Goal: Check status: Check status

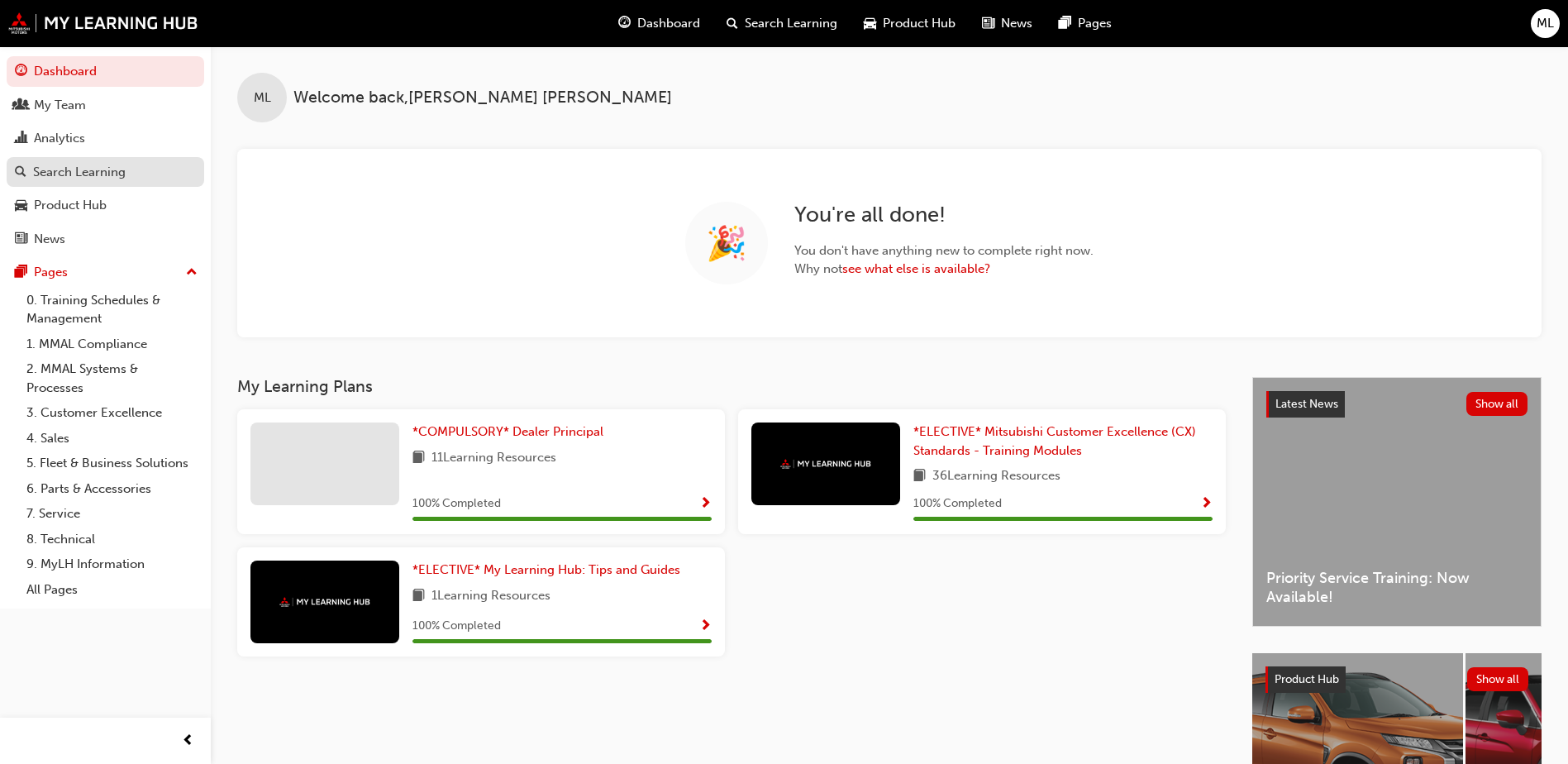
click at [95, 175] on div "Search Learning" at bounding box center [79, 172] width 93 height 19
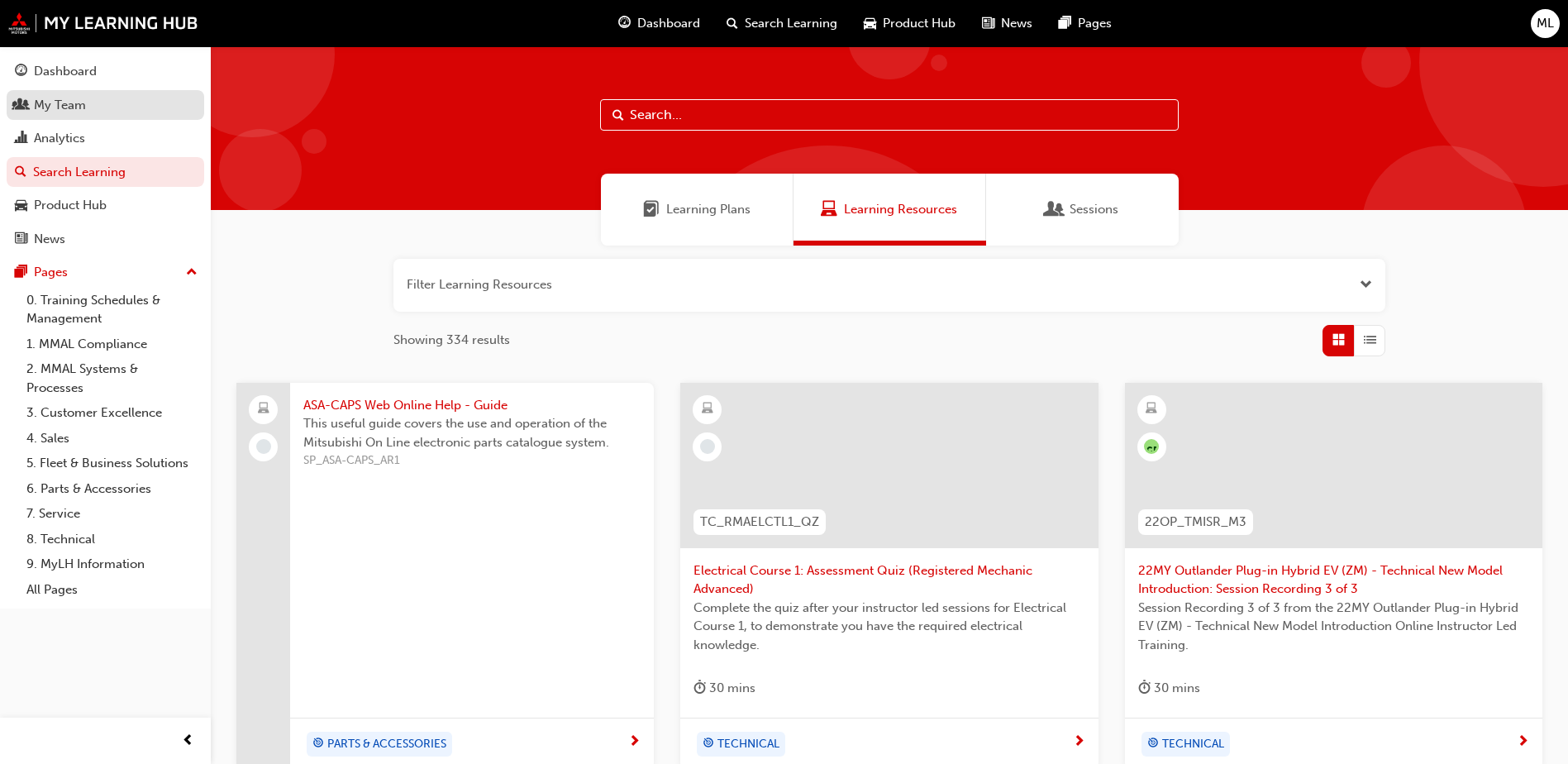
click at [113, 103] on div "My Team" at bounding box center [105, 105] width 181 height 21
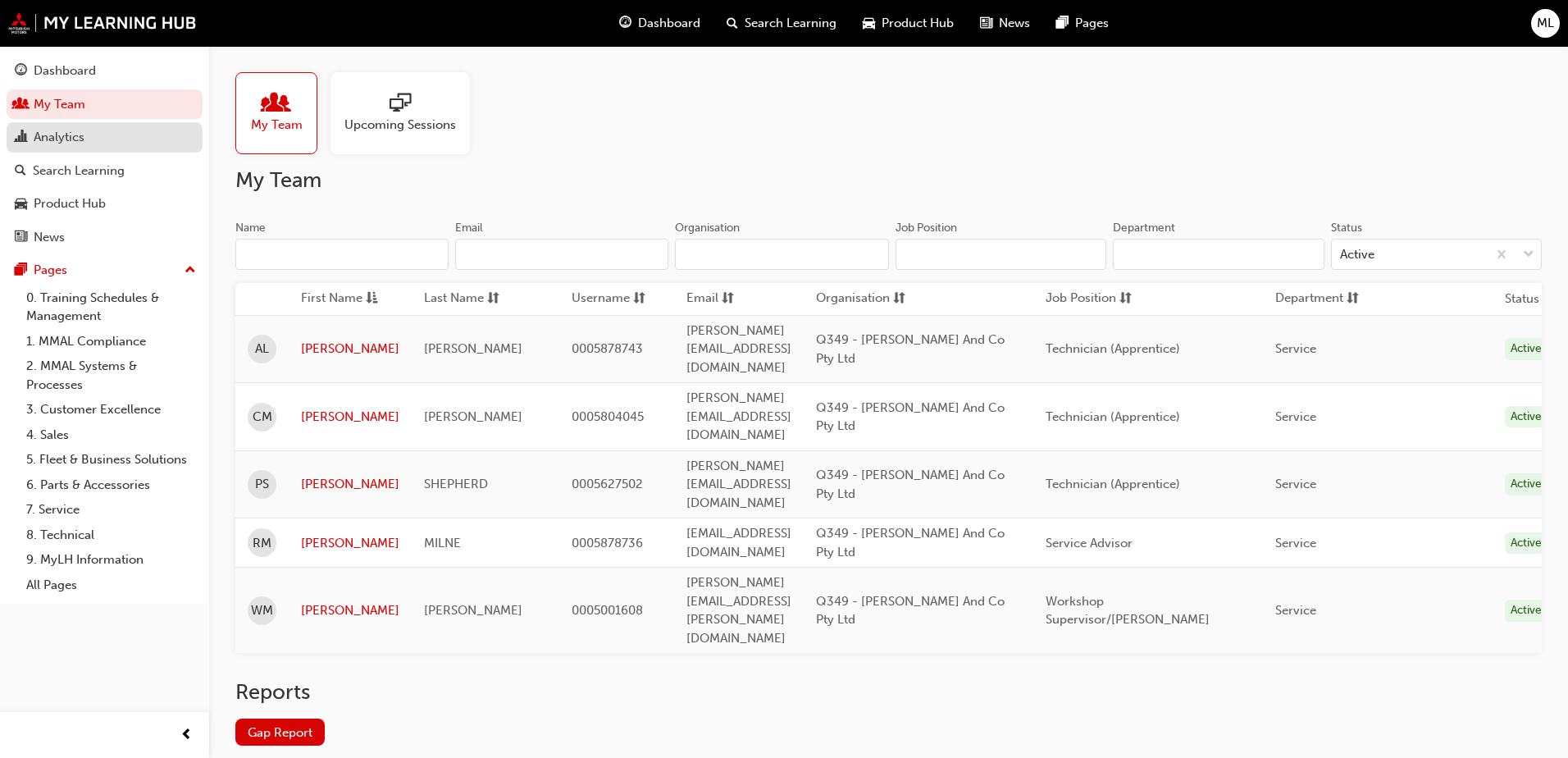
click at [66, 131] on div "Analytics" at bounding box center [59, 137] width 51 height 19
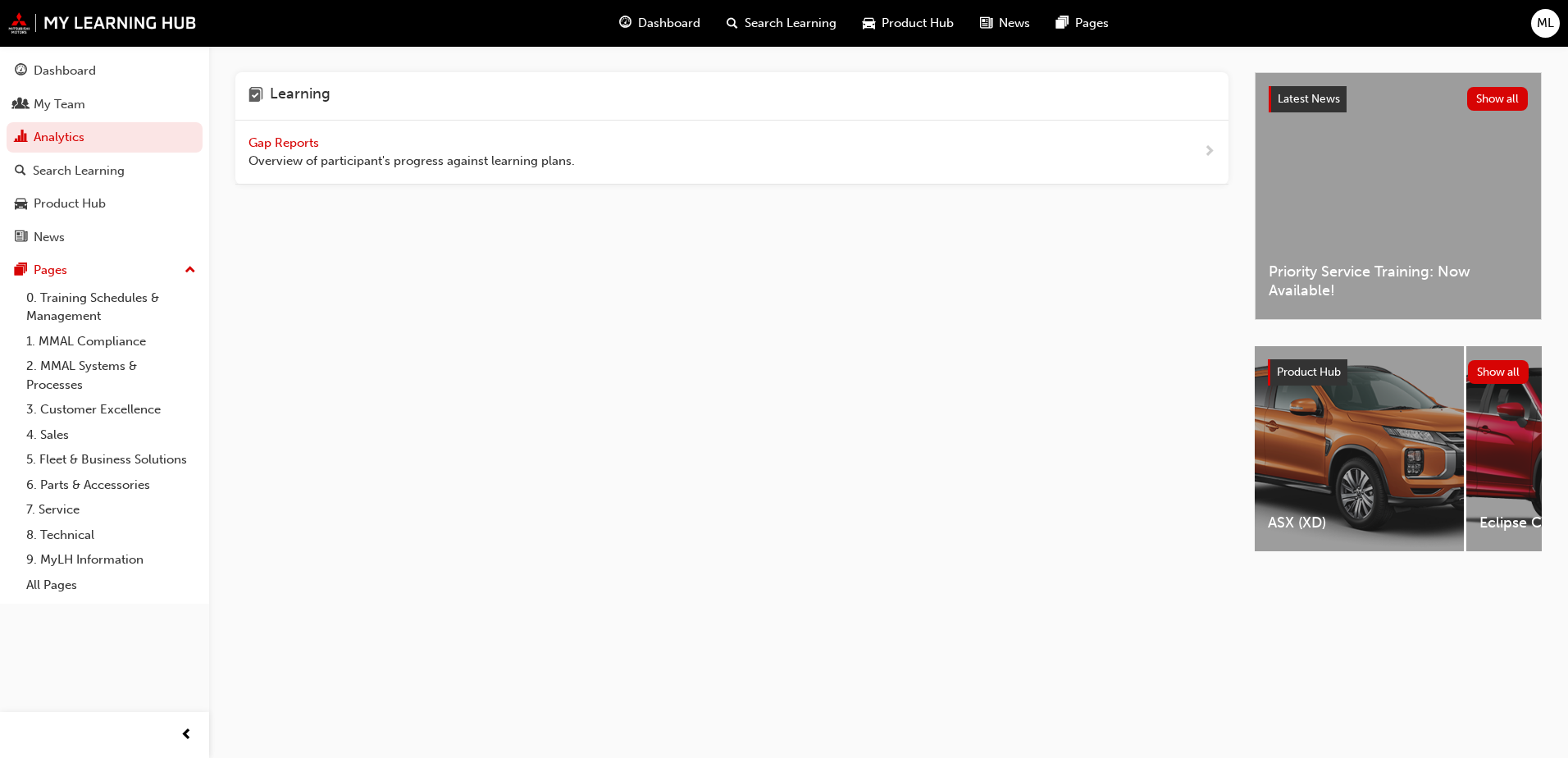
click at [256, 141] on span "Gap Reports" at bounding box center [285, 142] width 74 height 15
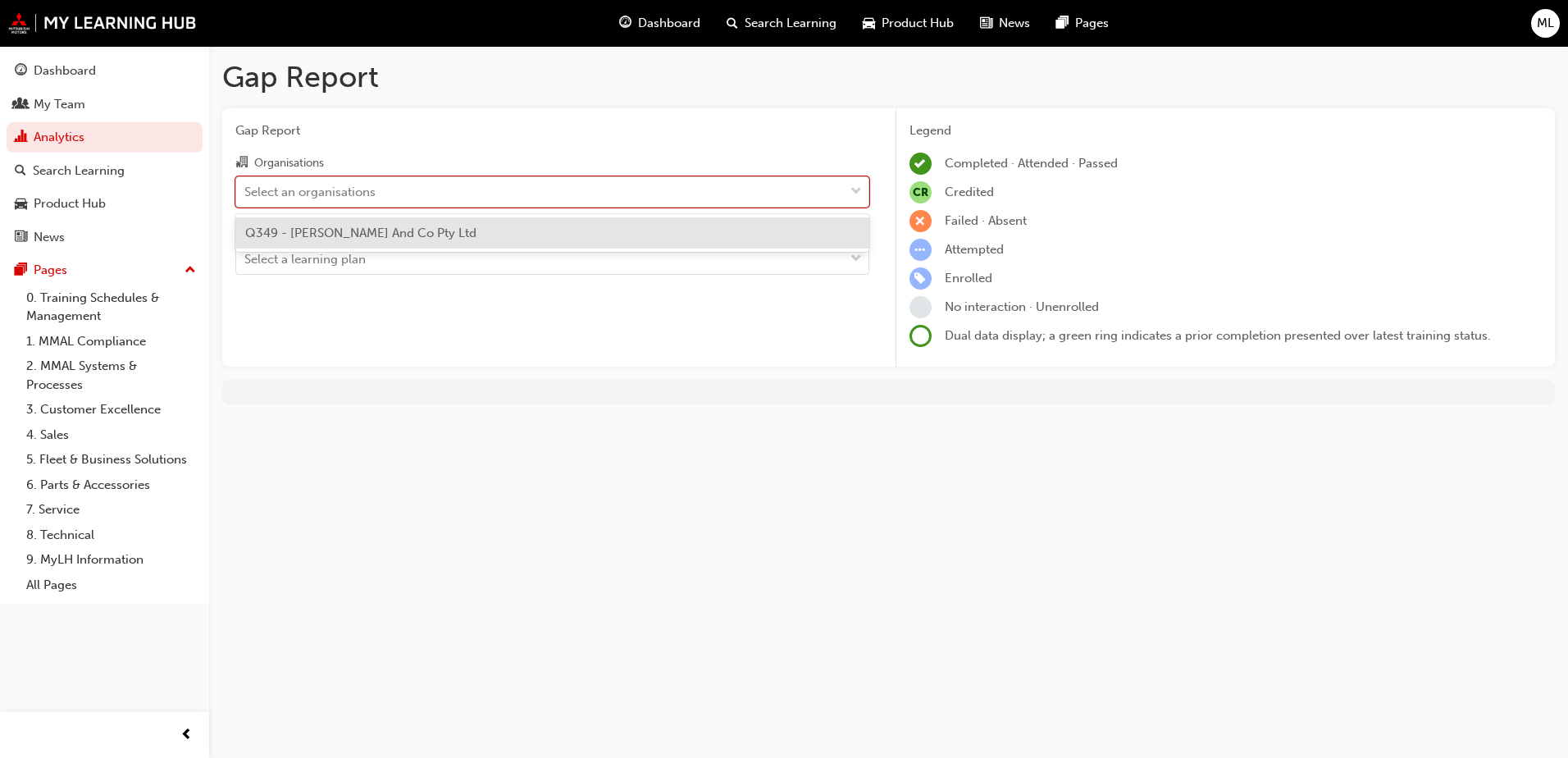
click at [504, 190] on div "Select an organisations" at bounding box center [540, 191] width 607 height 29
click at [246, 190] on input "Organisations option Q349 - [PERSON_NAME] And Co Pty Ltd focused, 1 of 1. 1 res…" at bounding box center [245, 190] width 2 height 14
click at [373, 239] on div "Q349 - [PERSON_NAME] And Co Pty Ltd" at bounding box center [552, 233] width 634 height 32
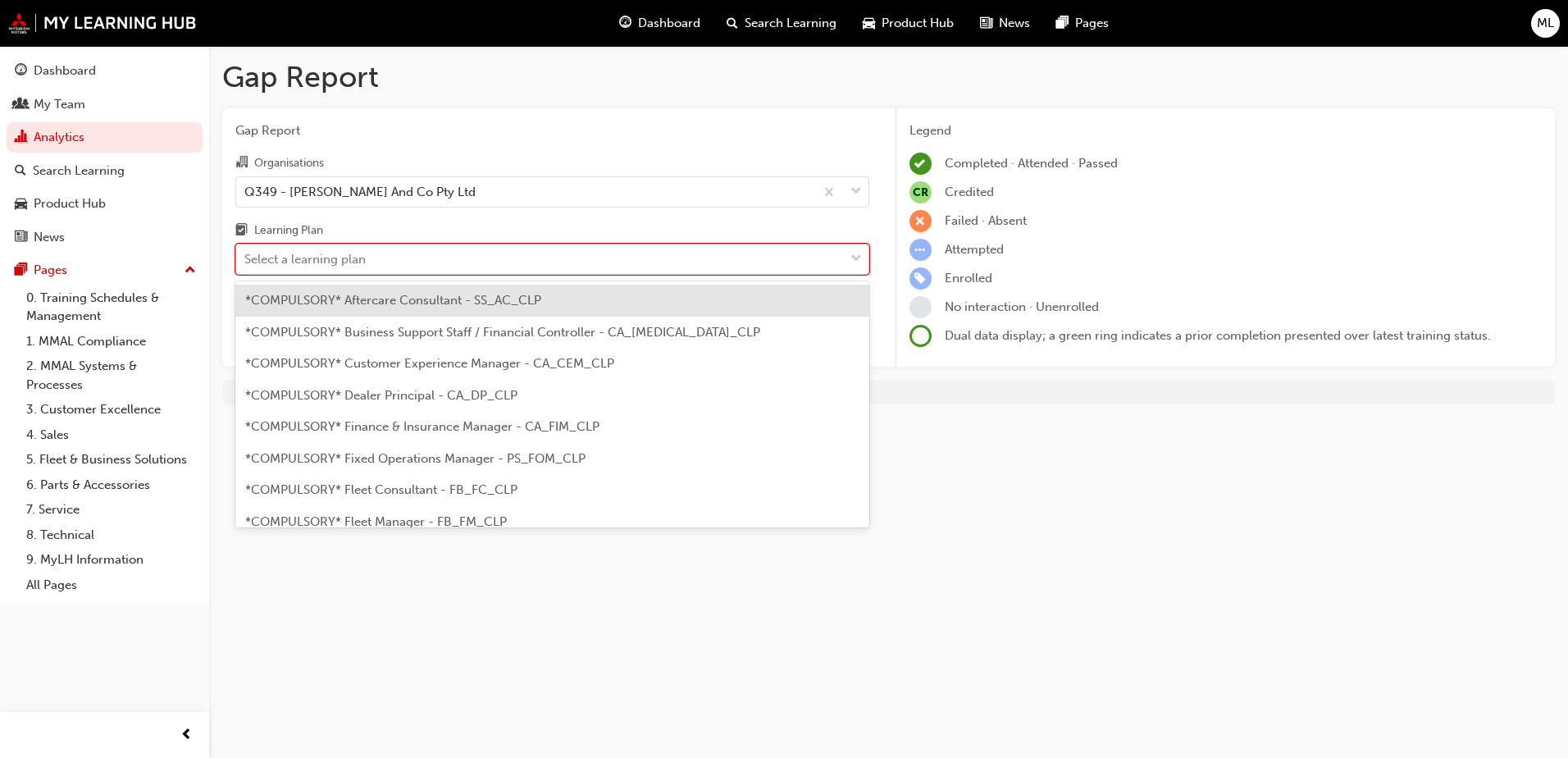
click at [351, 258] on div "Select a learning plan" at bounding box center [304, 260] width 121 height 19
click at [246, 258] on input "Learning Plan option *COMPULSORY* Aftercare Consultant - SS_AC_CLP focused, 1 o…" at bounding box center [245, 258] width 2 height 14
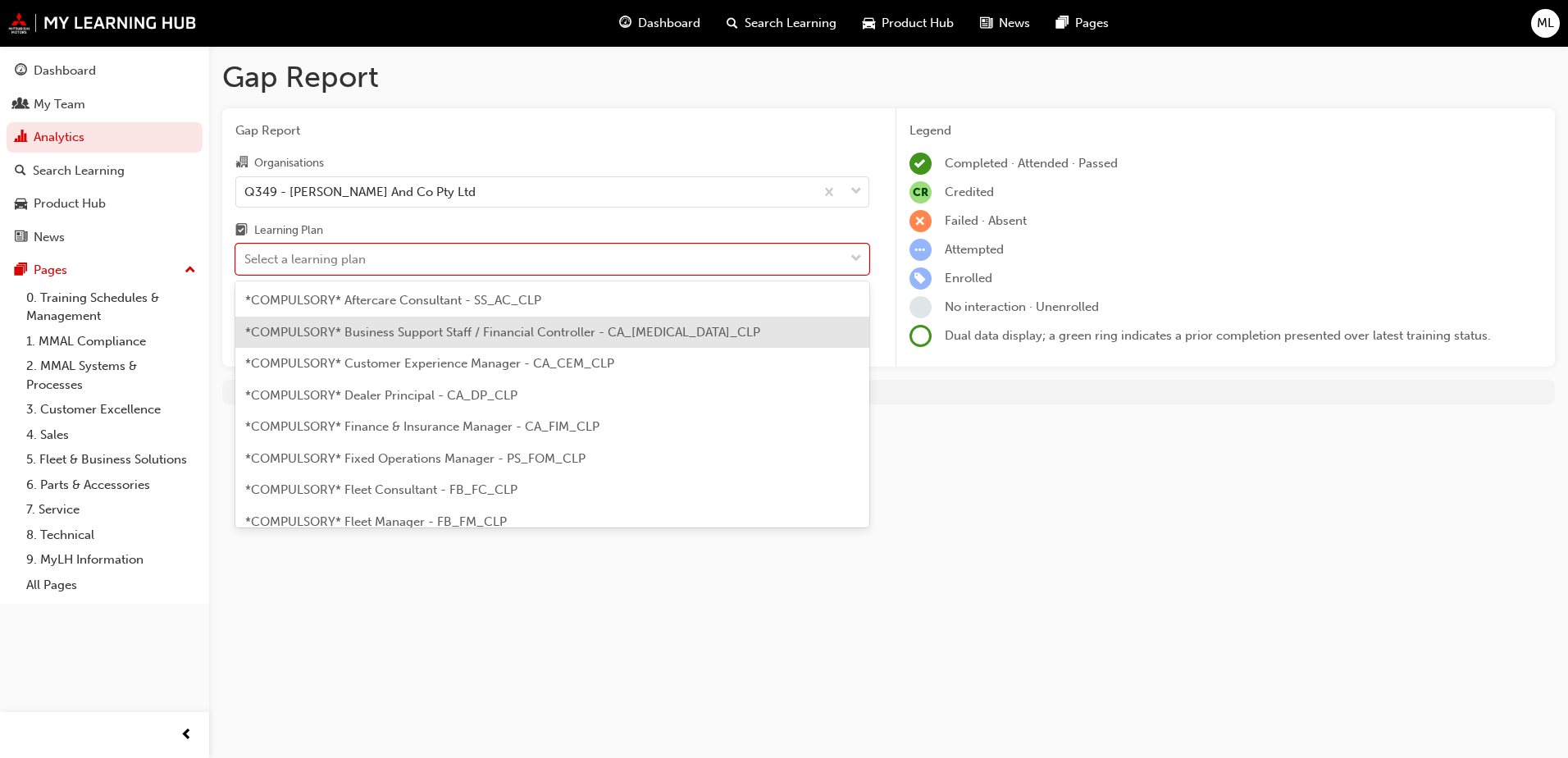
click at [461, 338] on span "*COMPULSORY* Business Support Staff / Financial Controller - CA_[MEDICAL_DATA]_…" at bounding box center [502, 332] width 515 height 15
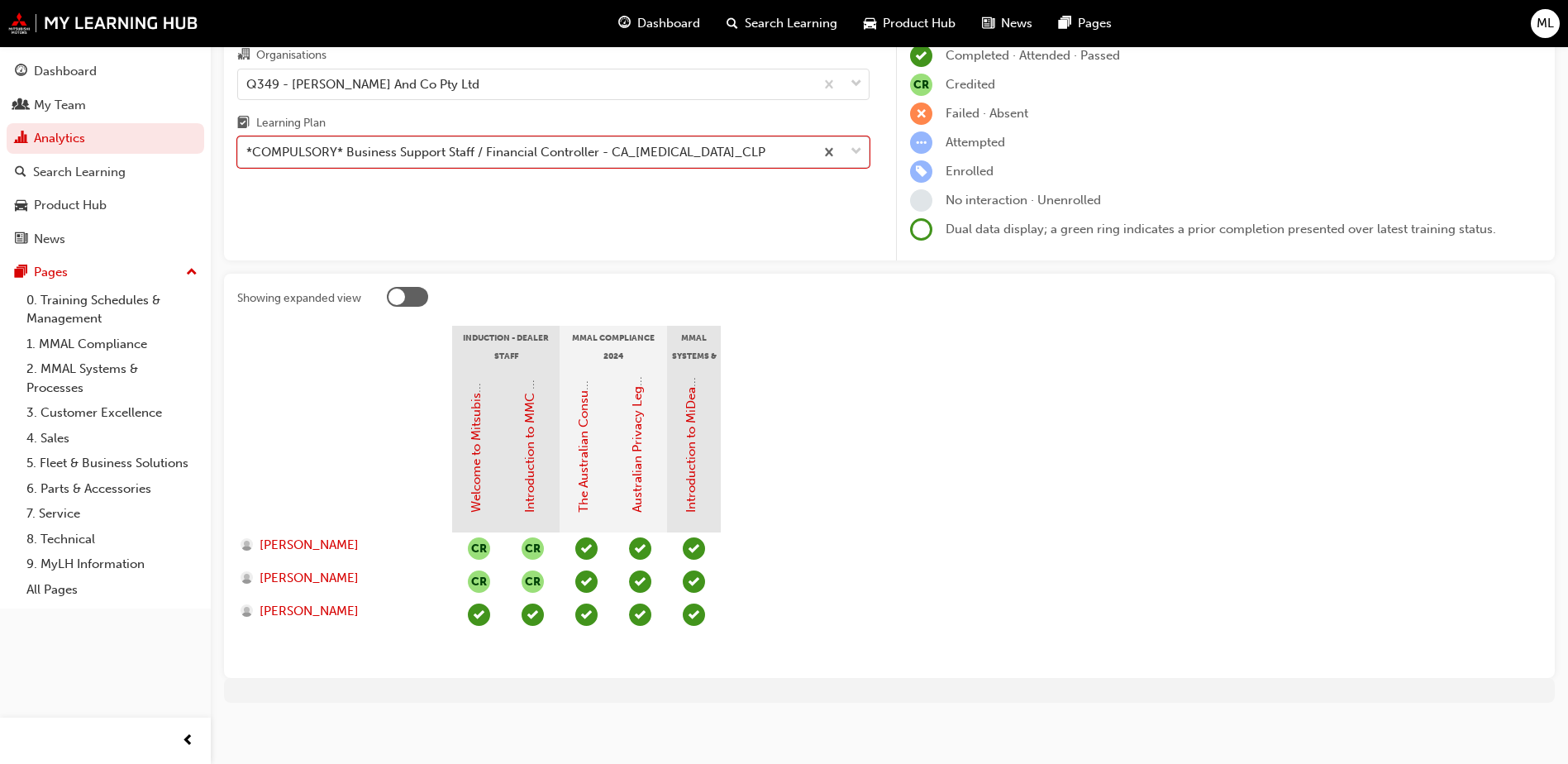
scroll to position [115, 0]
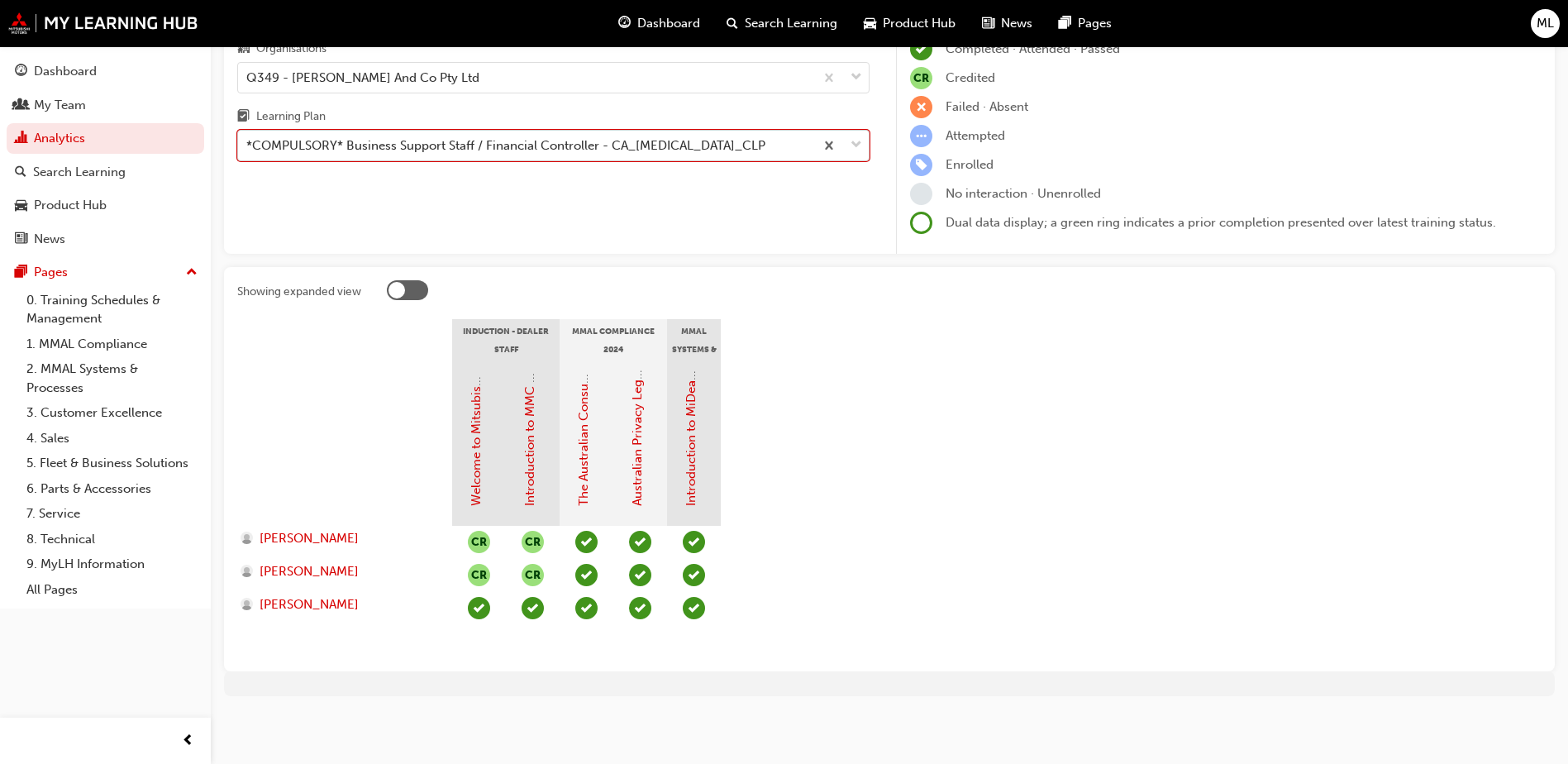
click at [864, 145] on div at bounding box center [841, 145] width 54 height 30
click at [248, 145] on input "Learning Plan option *COMPULSORY* Business Support Staff / Financial Controller…" at bounding box center [247, 145] width 2 height 14
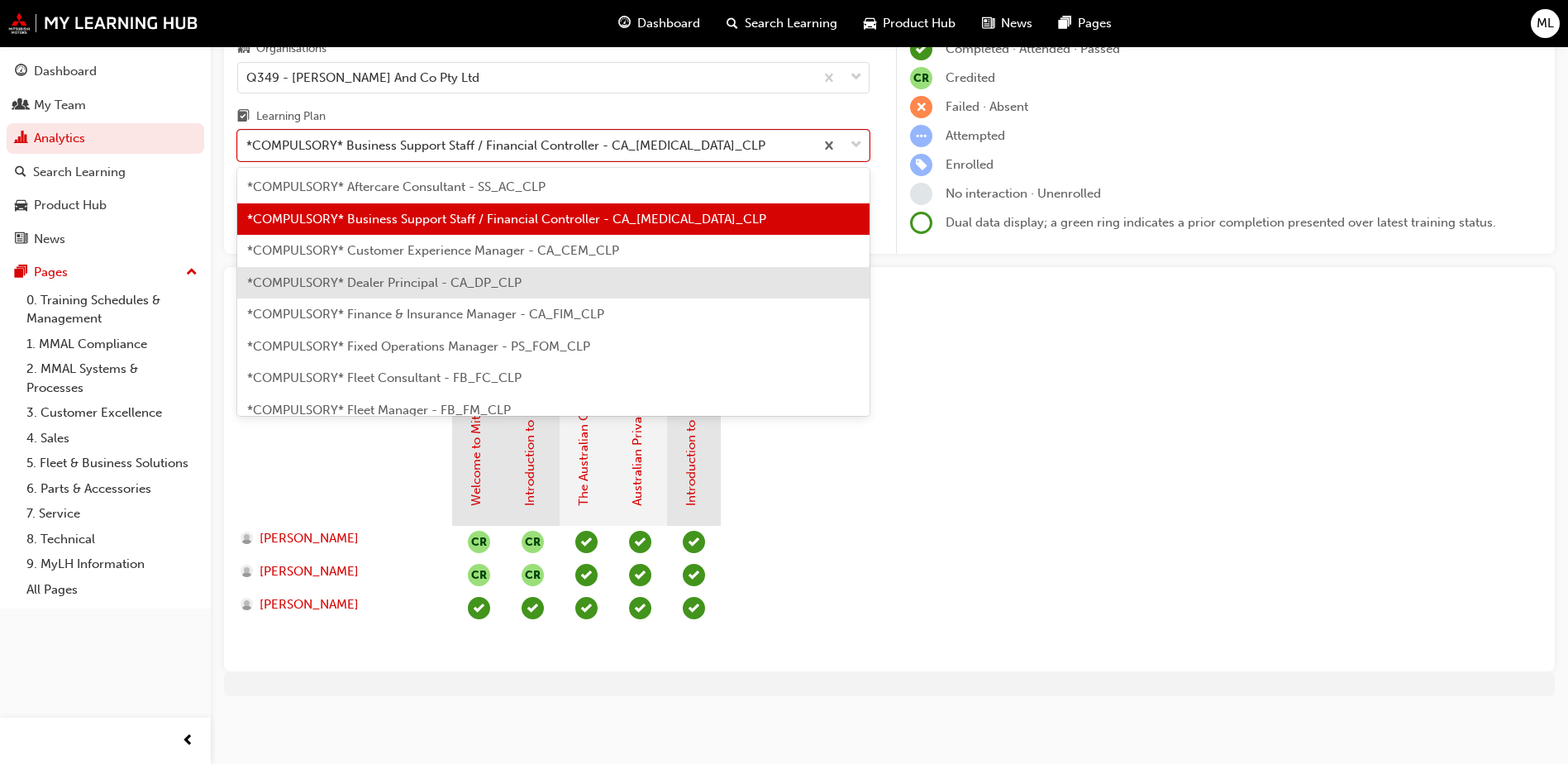
click at [460, 273] on div "*COMPULSORY* Dealer Principal - CA_DP_CLP" at bounding box center [554, 283] width 633 height 32
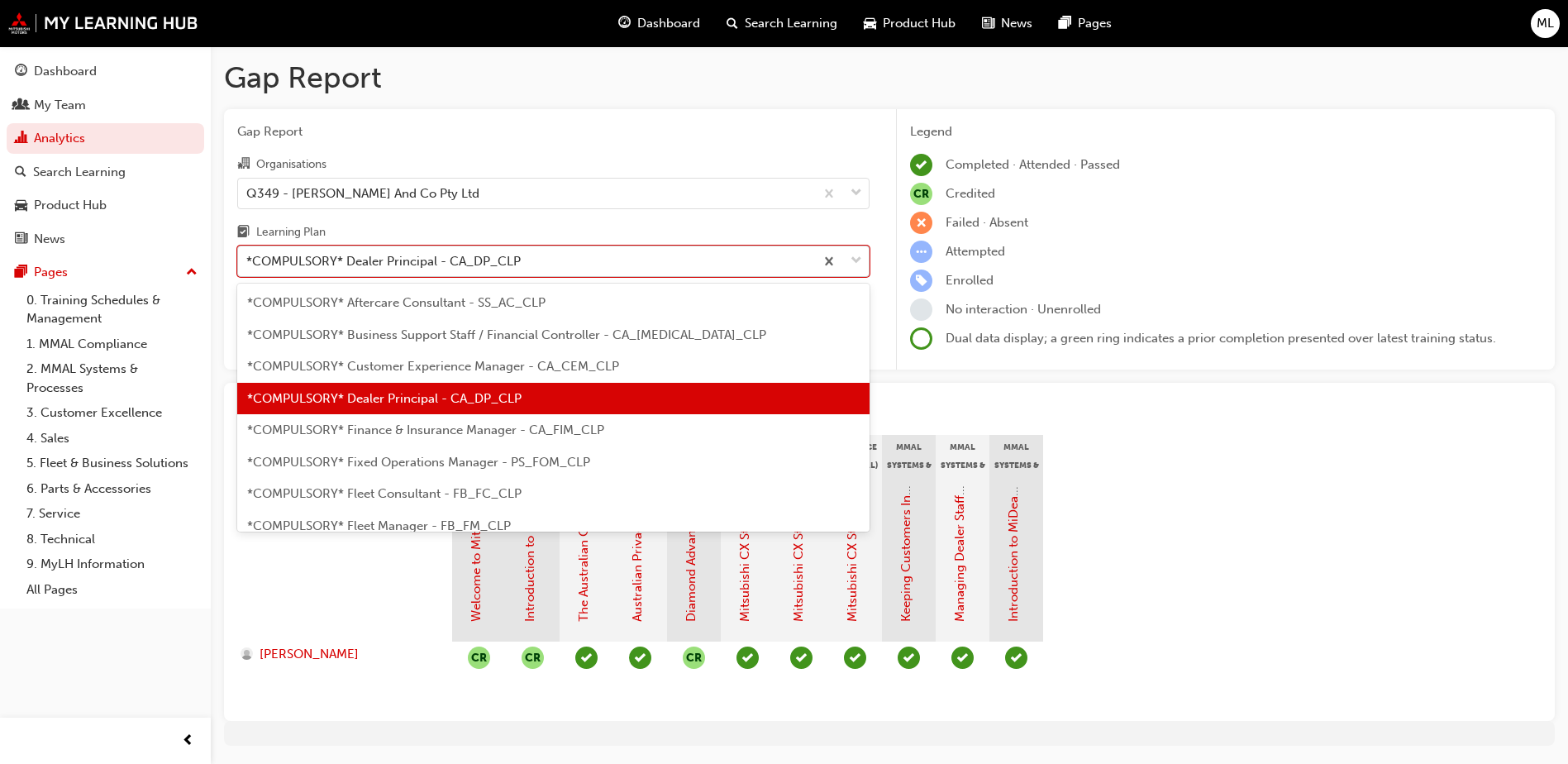
click at [861, 266] on span "down-icon" at bounding box center [856, 261] width 11 height 22
click at [248, 266] on input "Learning Plan option *COMPULSORY* Dealer Principal - CA_DP_CLP, selected. optio…" at bounding box center [247, 260] width 2 height 14
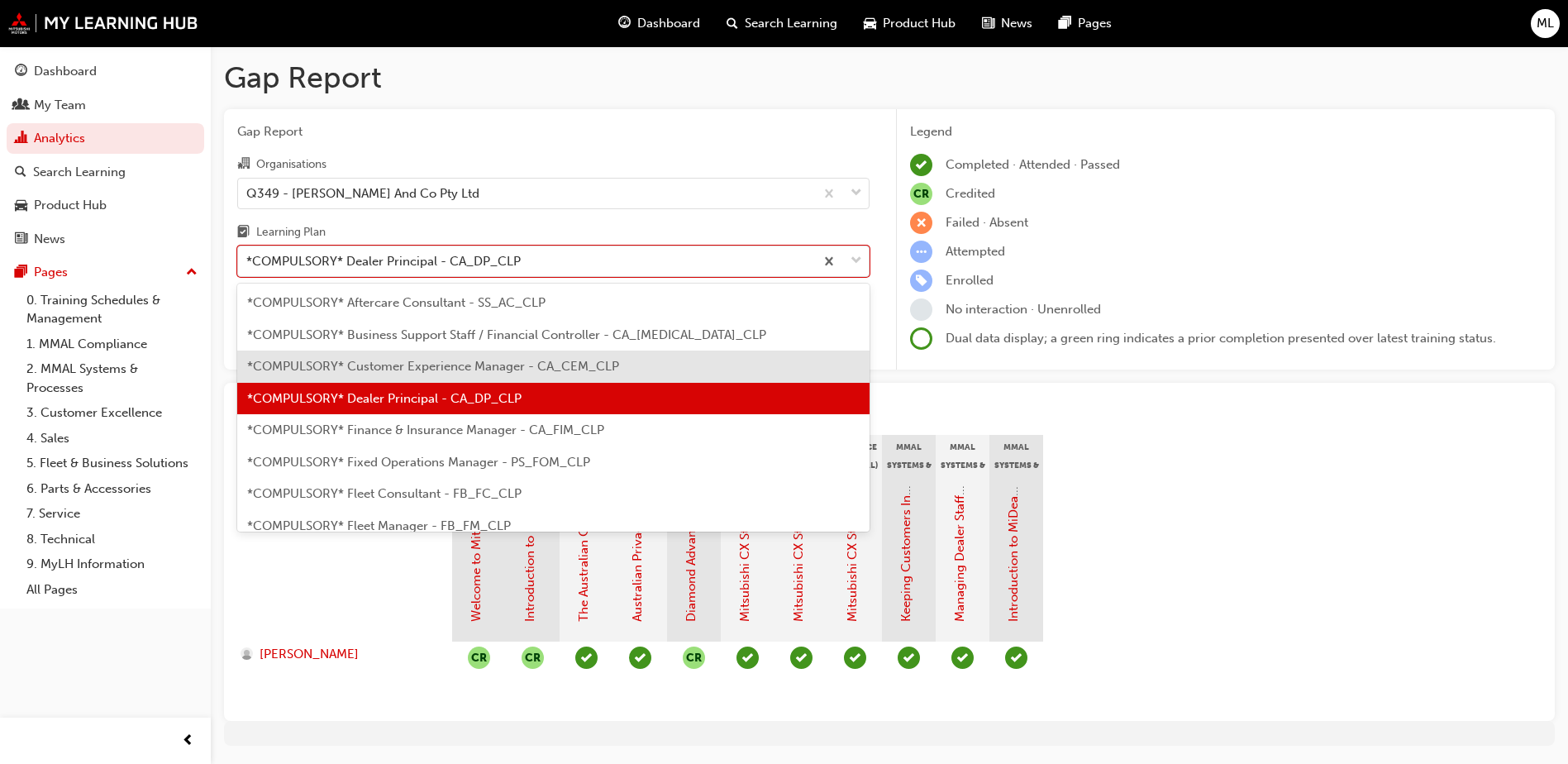
click at [520, 374] on div "*COMPULSORY* Customer Experience Manager - CA_CEM_CLP" at bounding box center [554, 366] width 633 height 32
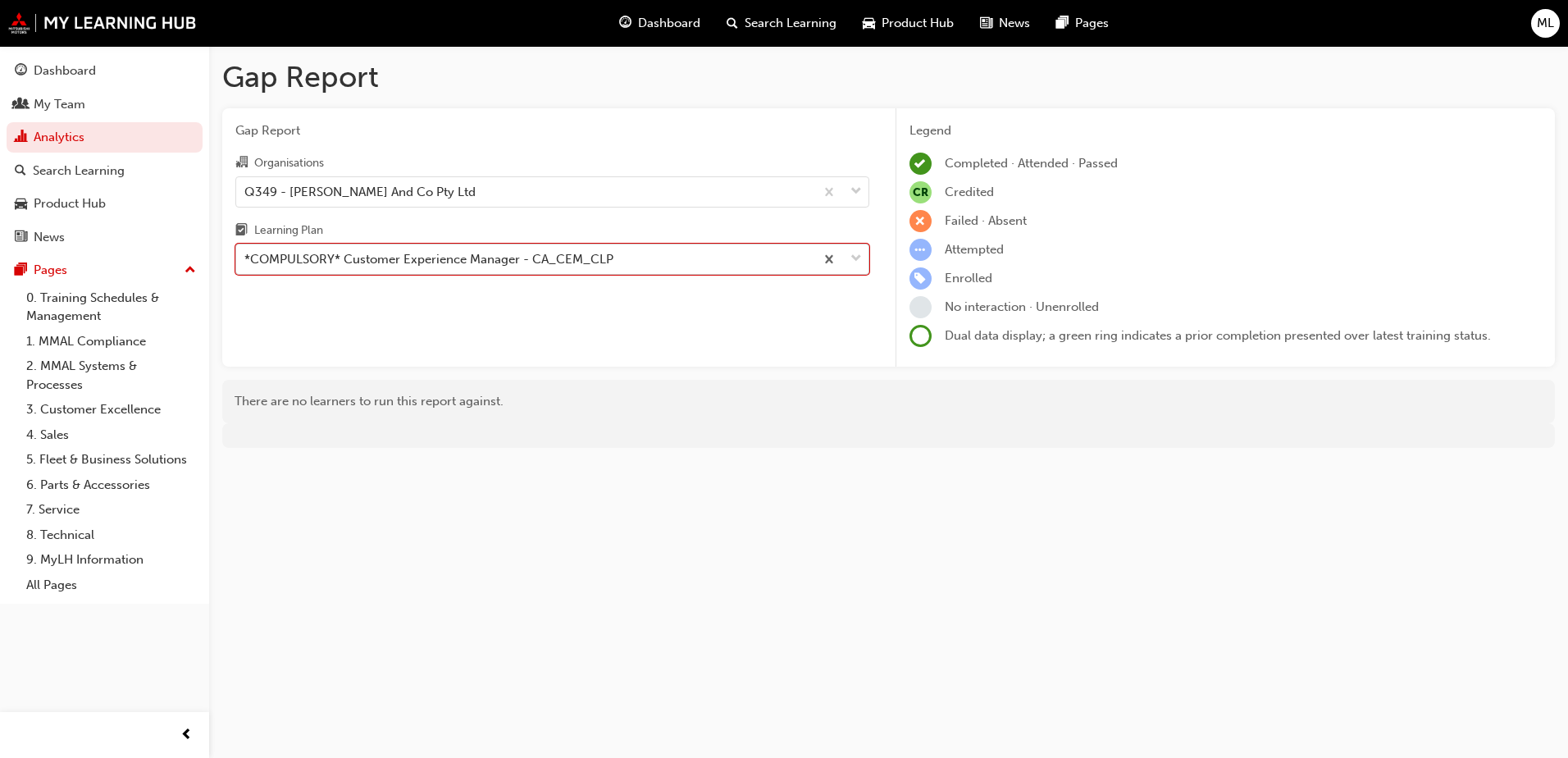
click at [858, 251] on span "down-icon" at bounding box center [856, 259] width 11 height 21
click at [246, 251] on input "Learning Plan option *COMPULSORY* Customer Experience Manager - CA_CEM_CLP, sel…" at bounding box center [245, 258] width 2 height 14
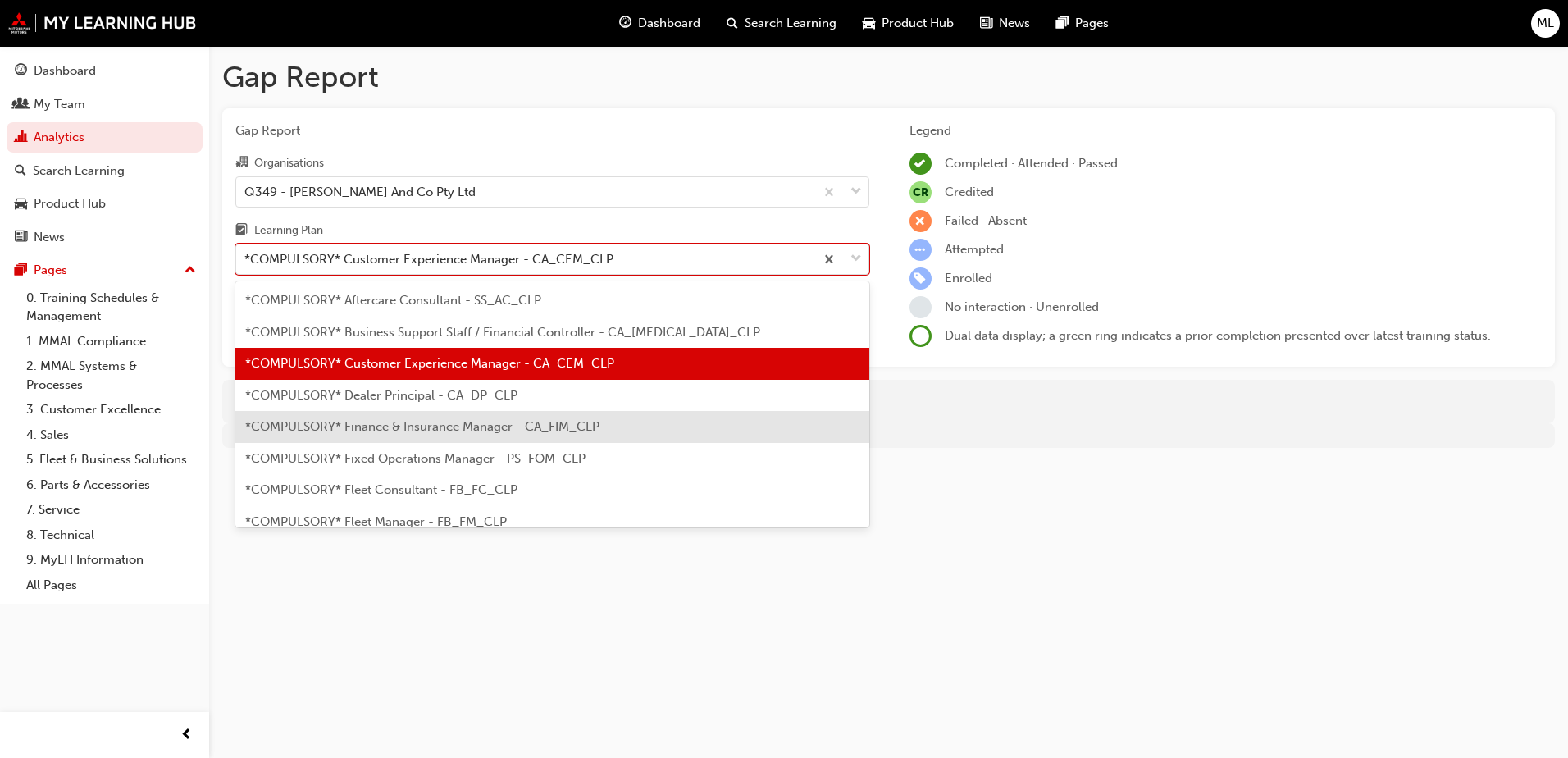
click at [573, 418] on div "*COMPULSORY* Finance & Insurance Manager - CA_FIM_CLP" at bounding box center [552, 426] width 634 height 32
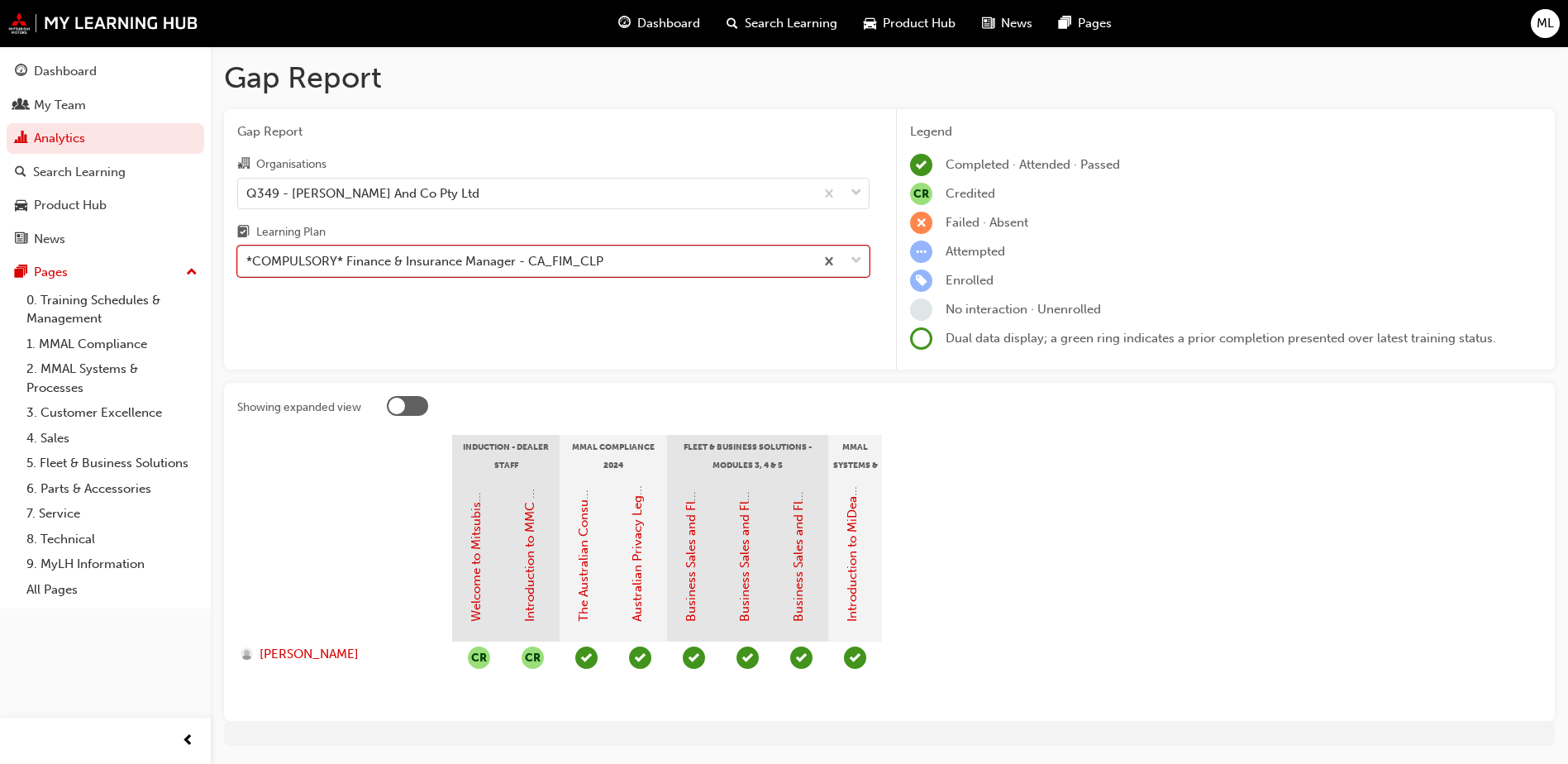
click at [860, 259] on span "down-icon" at bounding box center [856, 261] width 11 height 22
click at [248, 259] on input "Learning Plan option *COMPULSORY* Finance & Insurance Manager - [GEOGRAPHIC_DAT…" at bounding box center [247, 260] width 2 height 14
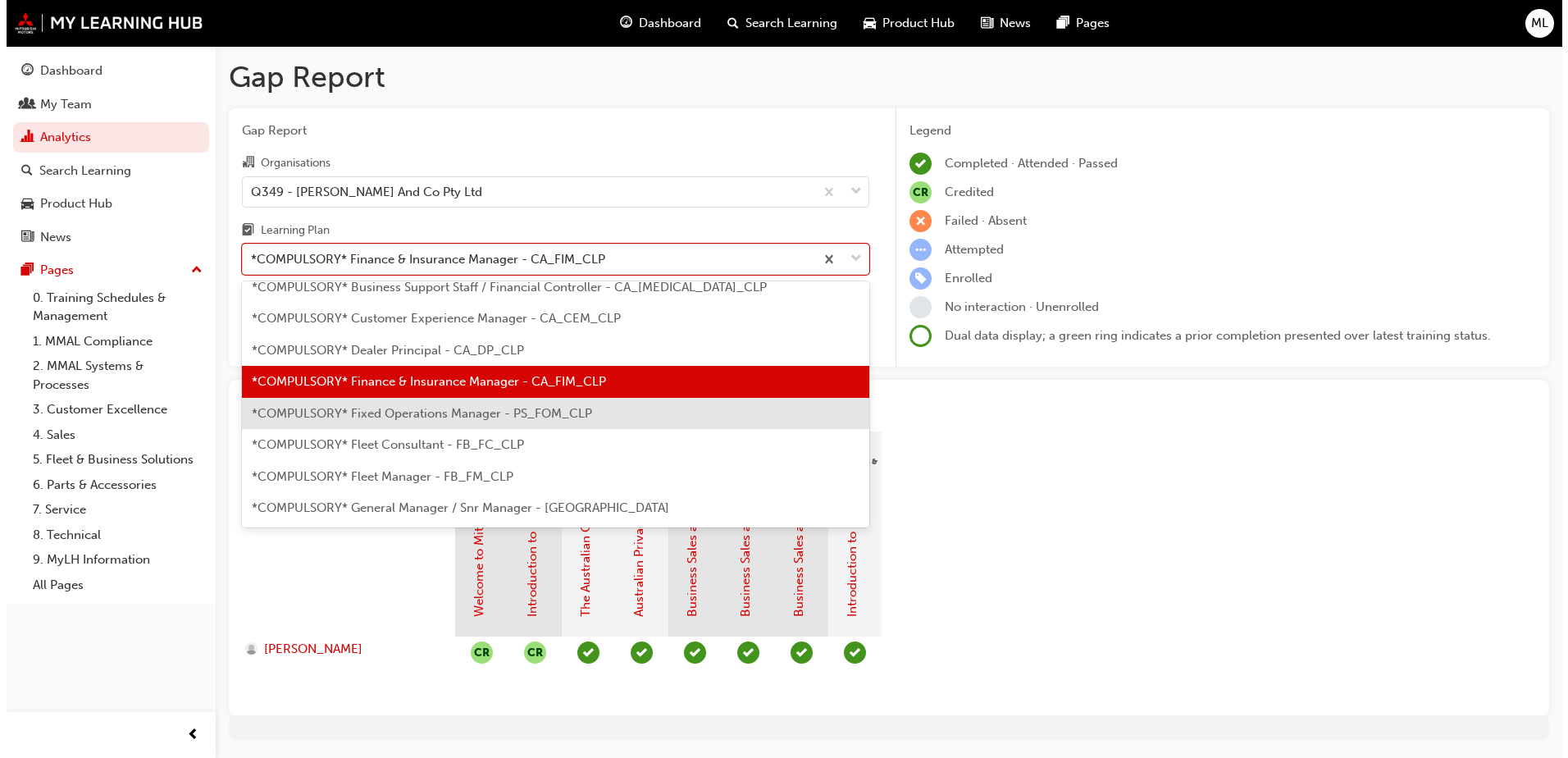
scroll to position [82, 0]
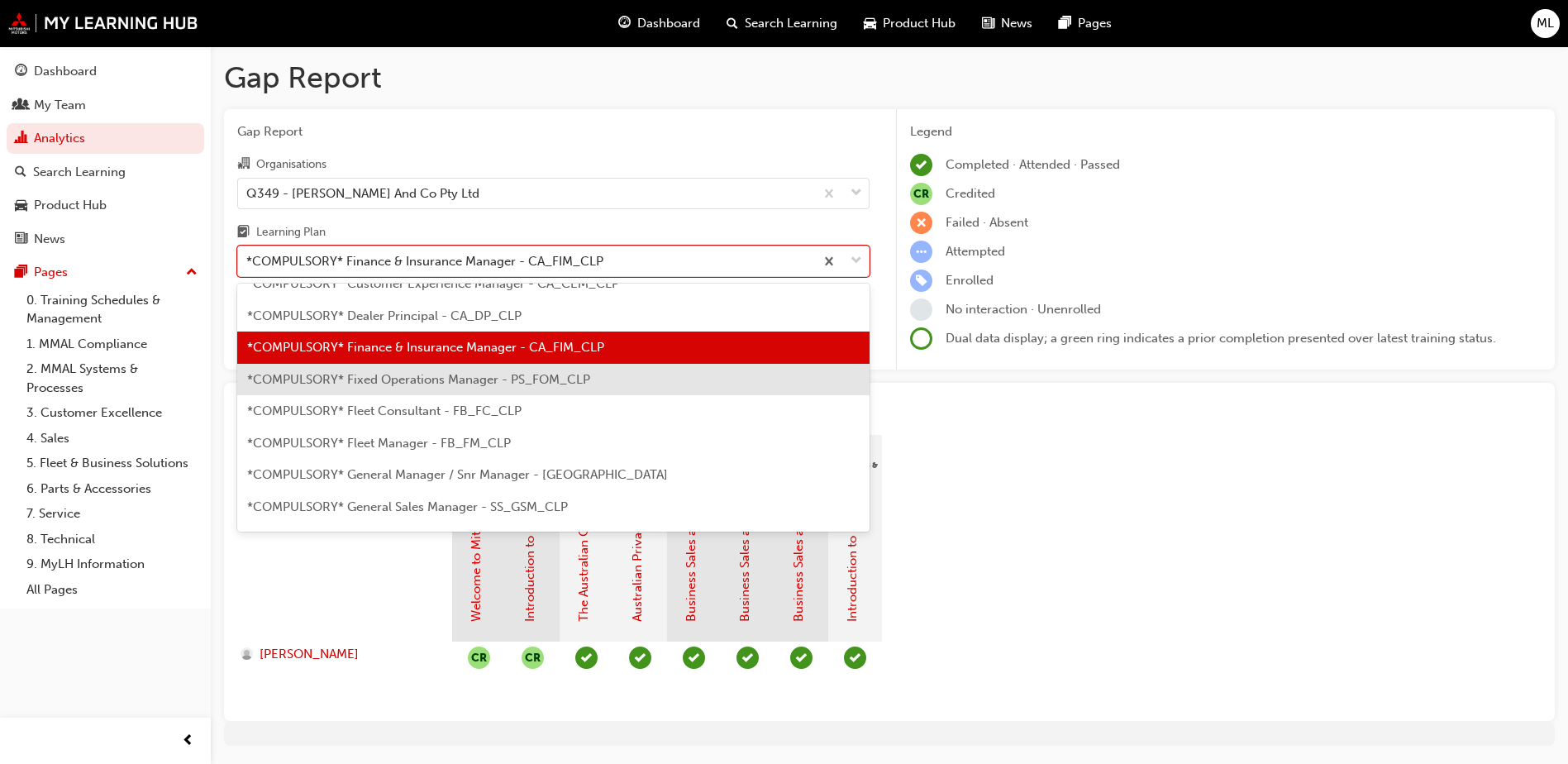
click at [522, 382] on span "*COMPULSORY* Fixed Operations Manager - PS_FOM_CLP" at bounding box center [418, 379] width 343 height 15
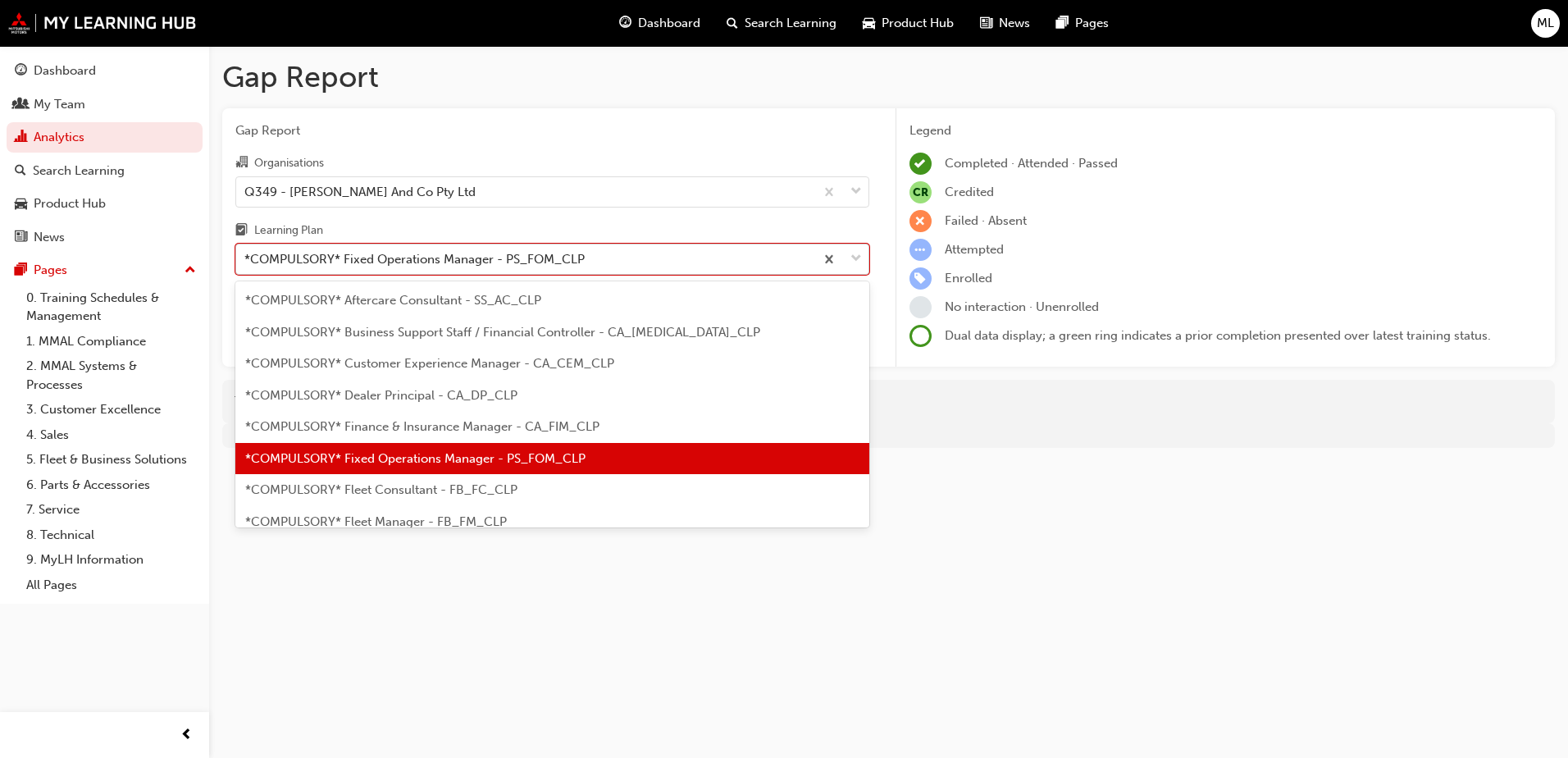
click at [858, 263] on span "down-icon" at bounding box center [856, 259] width 11 height 21
click at [246, 263] on input "Learning Plan option *COMPULSORY* Fixed Operations Manager - PS_FOM_CLP, select…" at bounding box center [245, 258] width 2 height 14
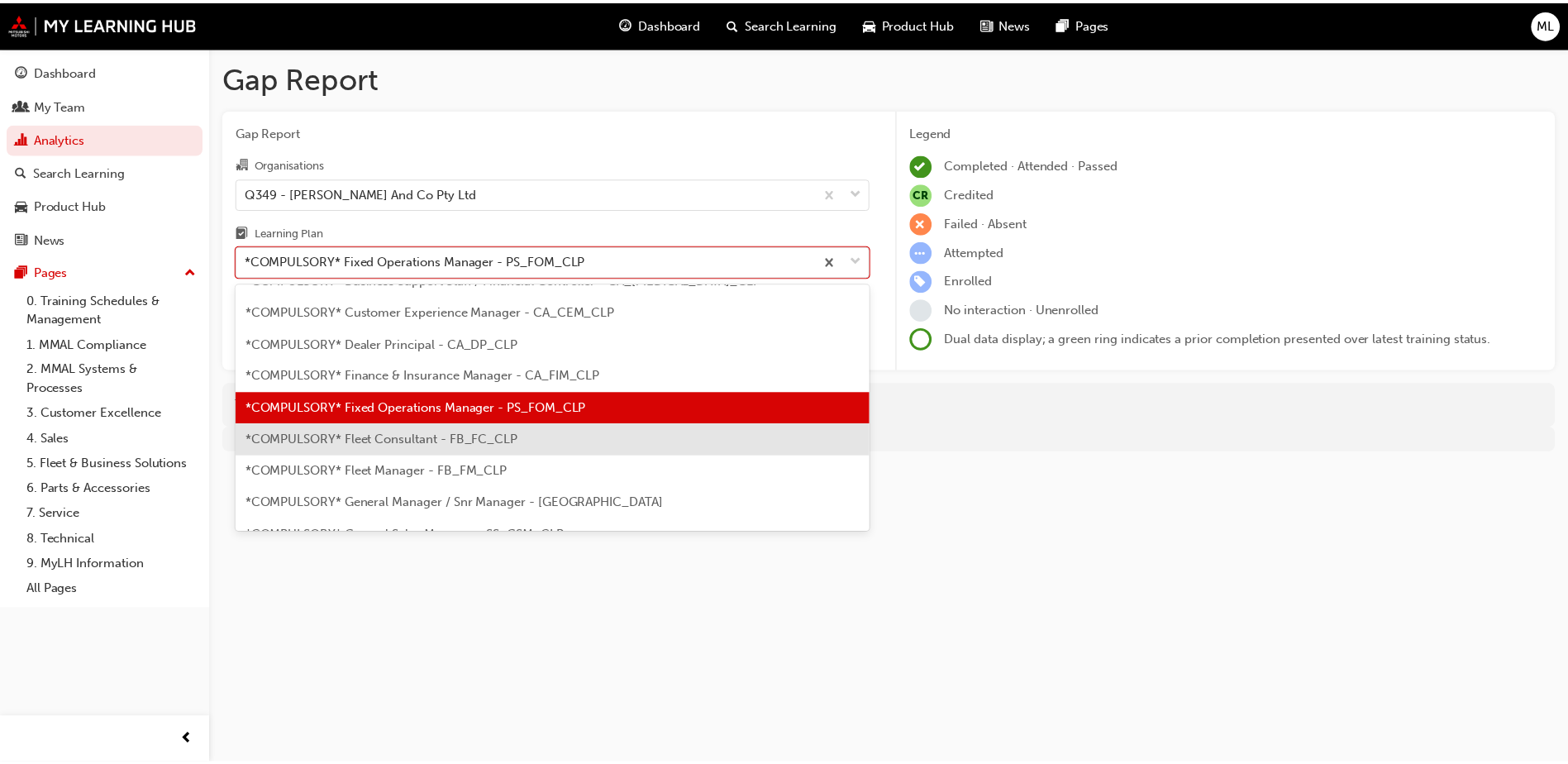
scroll to position [83, 0]
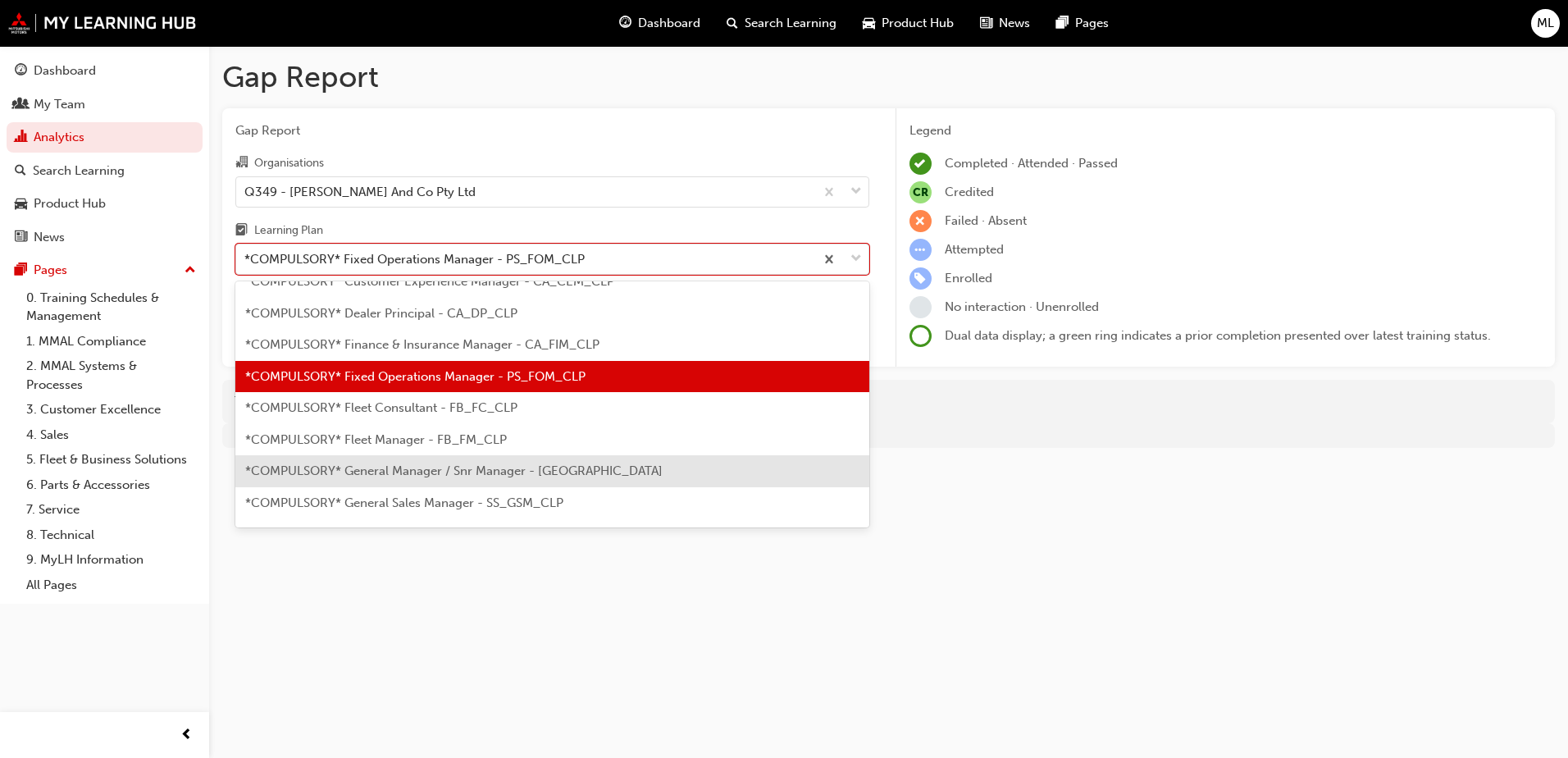
click at [476, 477] on span "*COMPULSORY* General Manager / Snr Manager - [GEOGRAPHIC_DATA]" at bounding box center [453, 470] width 417 height 15
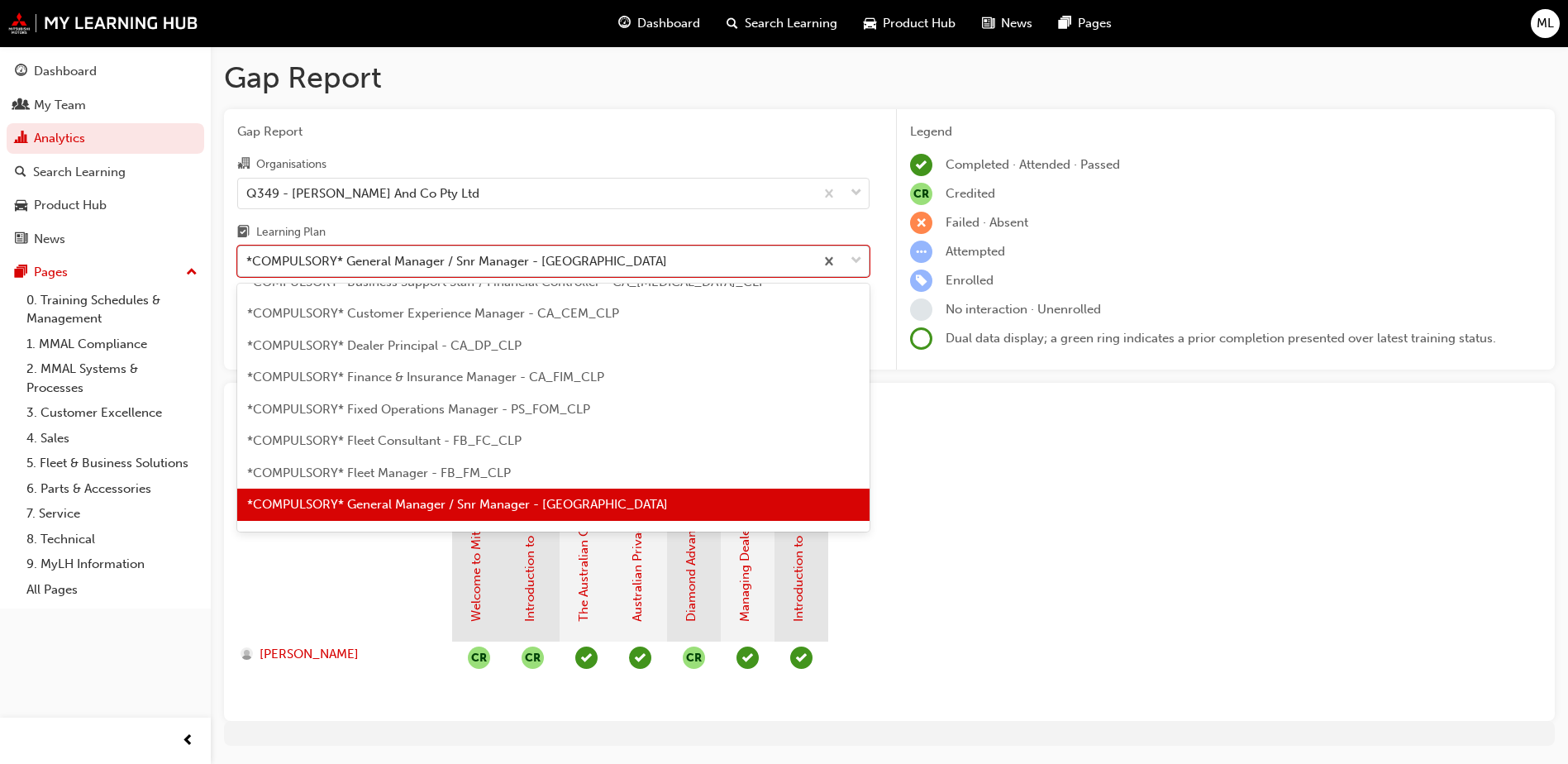
click at [849, 261] on div at bounding box center [841, 261] width 54 height 30
click at [248, 261] on input "Learning Plan option *COMPULSORY* General Manager / Snr Manager - [GEOGRAPHIC_D…" at bounding box center [247, 260] width 2 height 14
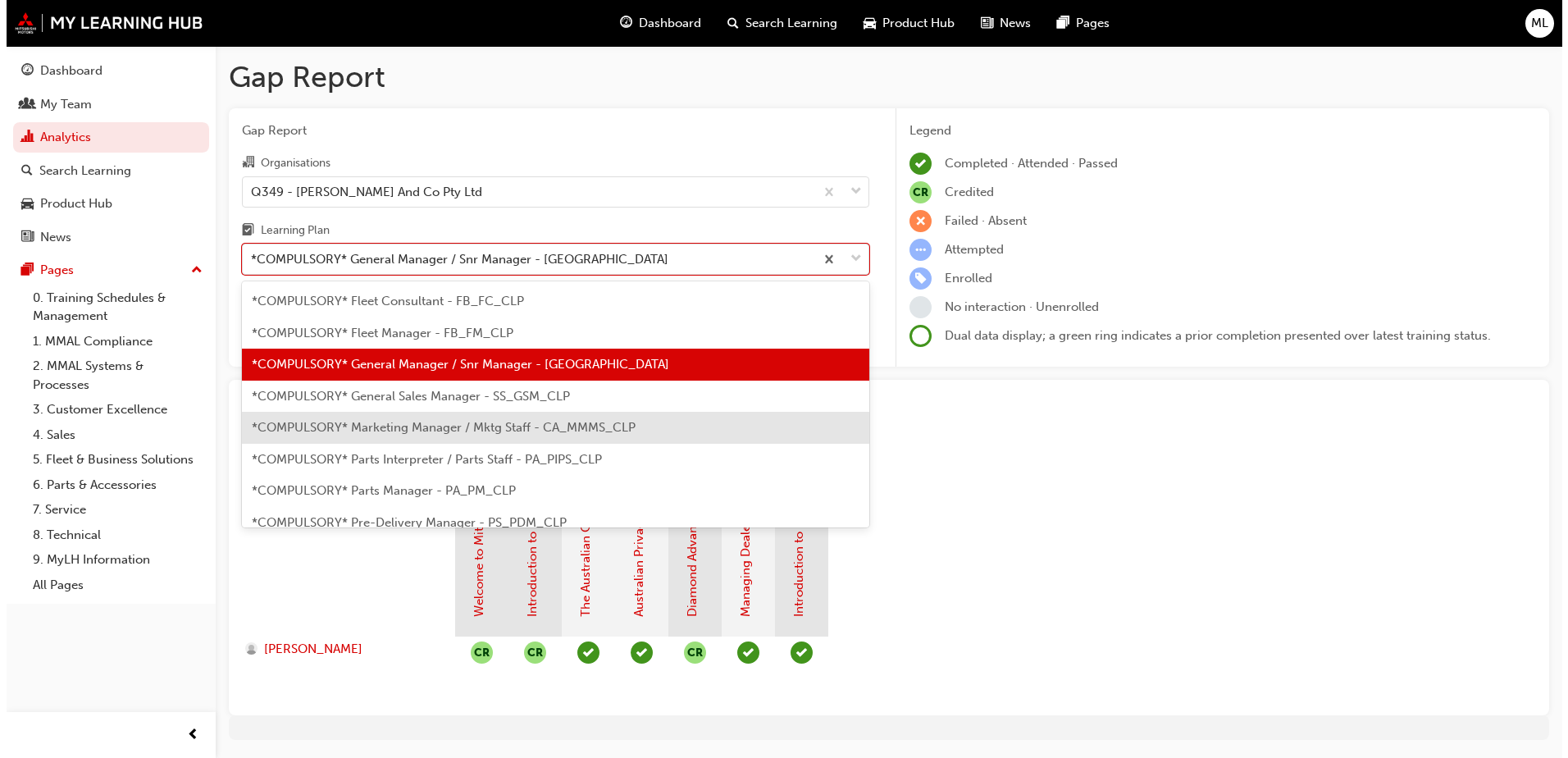
scroll to position [216, 0]
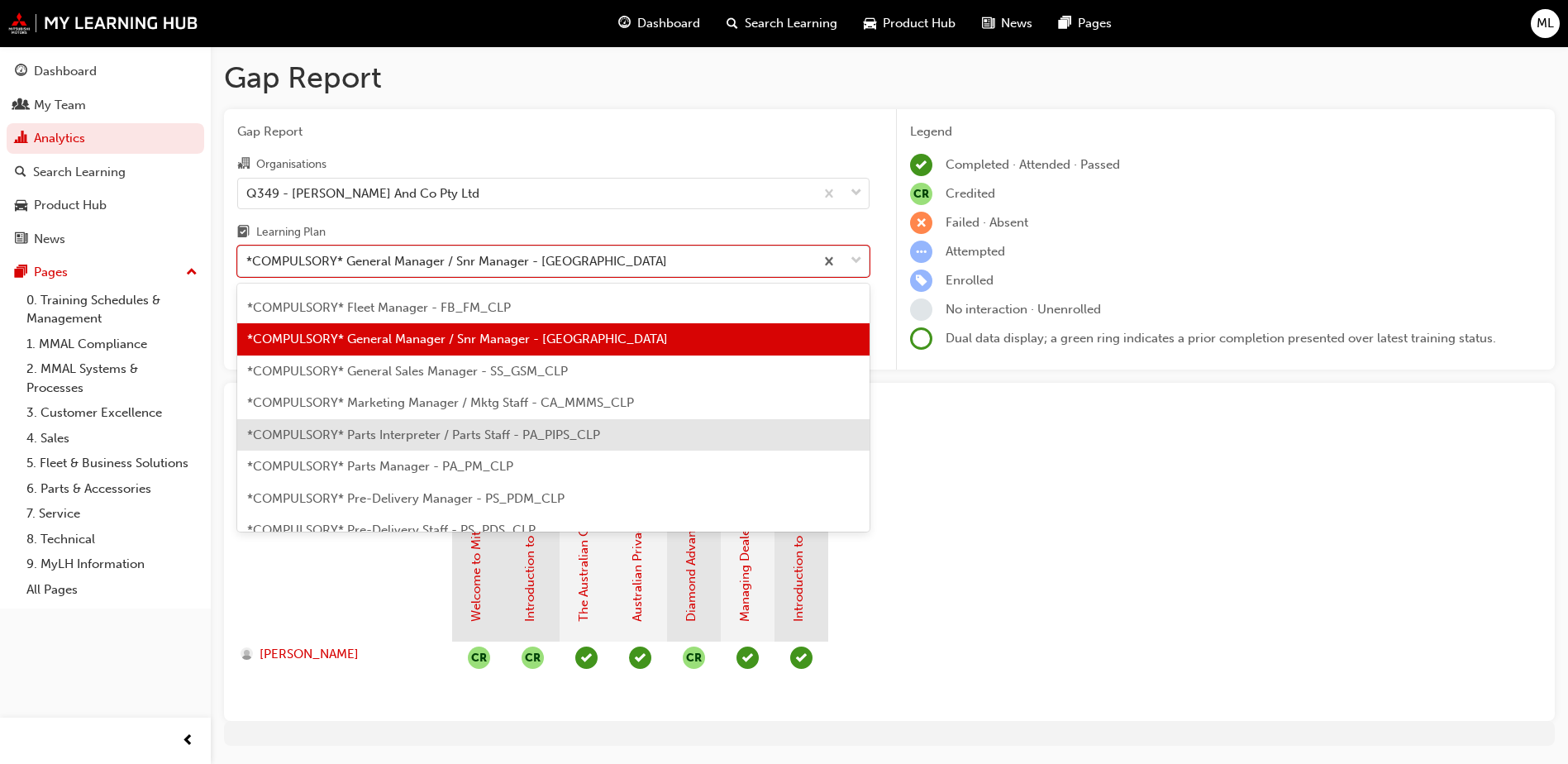
click at [441, 435] on span "*COMPULSORY* Parts Interpreter / Parts Staff - PA_PIPS_CLP" at bounding box center [423, 435] width 353 height 15
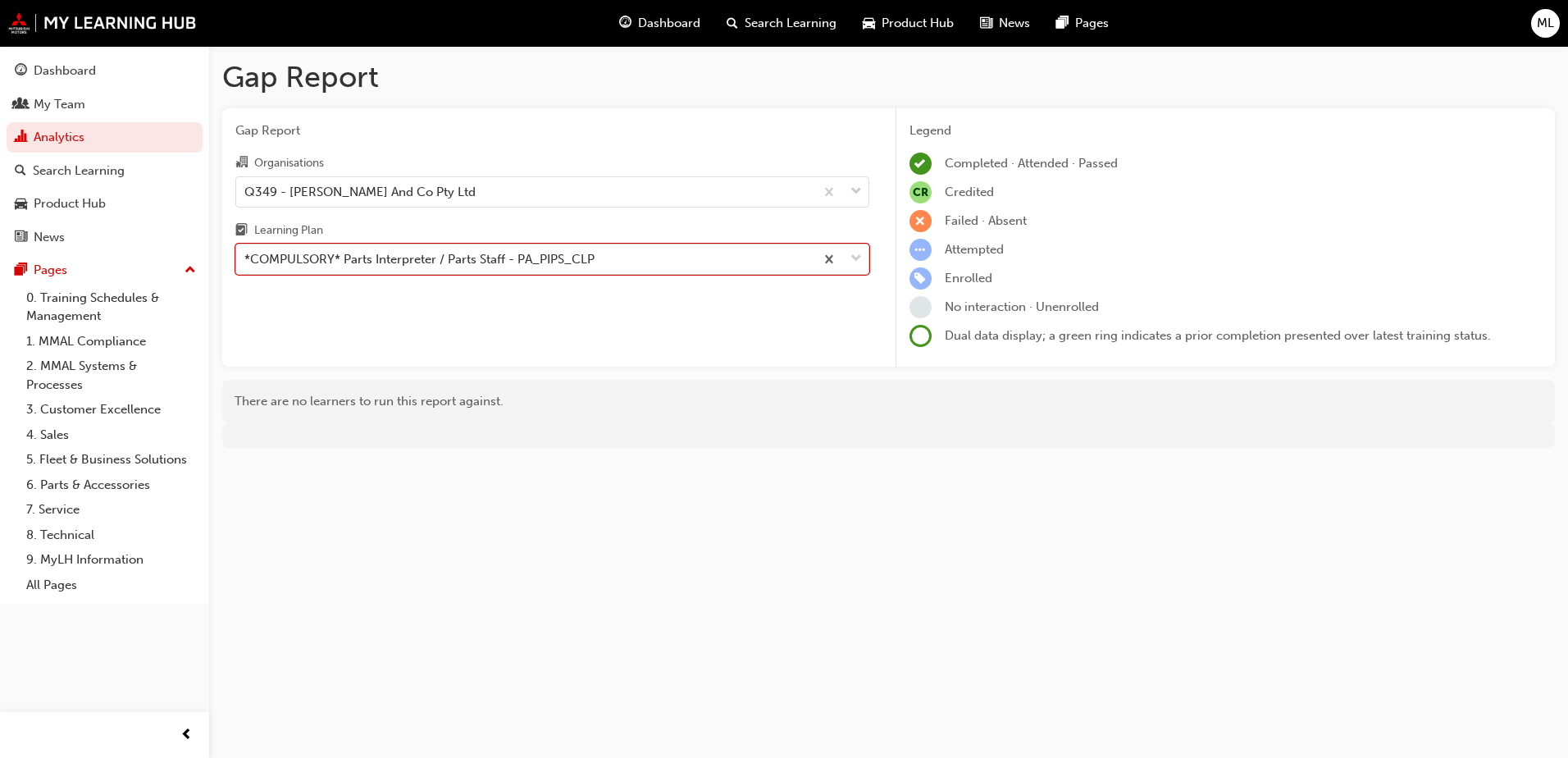
click at [857, 251] on span "down-icon" at bounding box center [856, 259] width 11 height 21
click at [246, 251] on input "Learning Plan option *COMPULSORY* Parts Interpreter / Parts Staff - PA_PIPS_CLP…" at bounding box center [245, 258] width 2 height 14
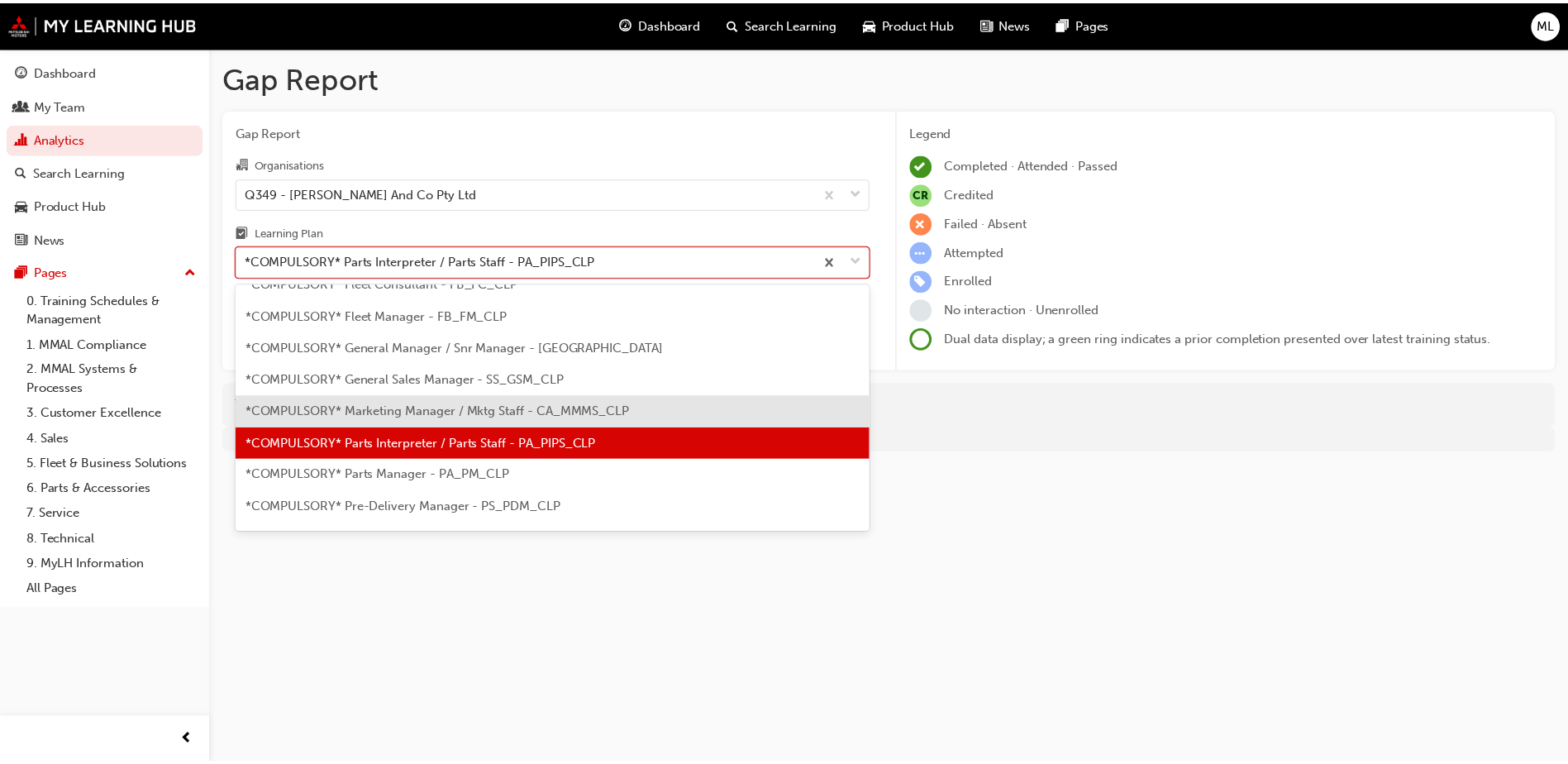
scroll to position [232, 0]
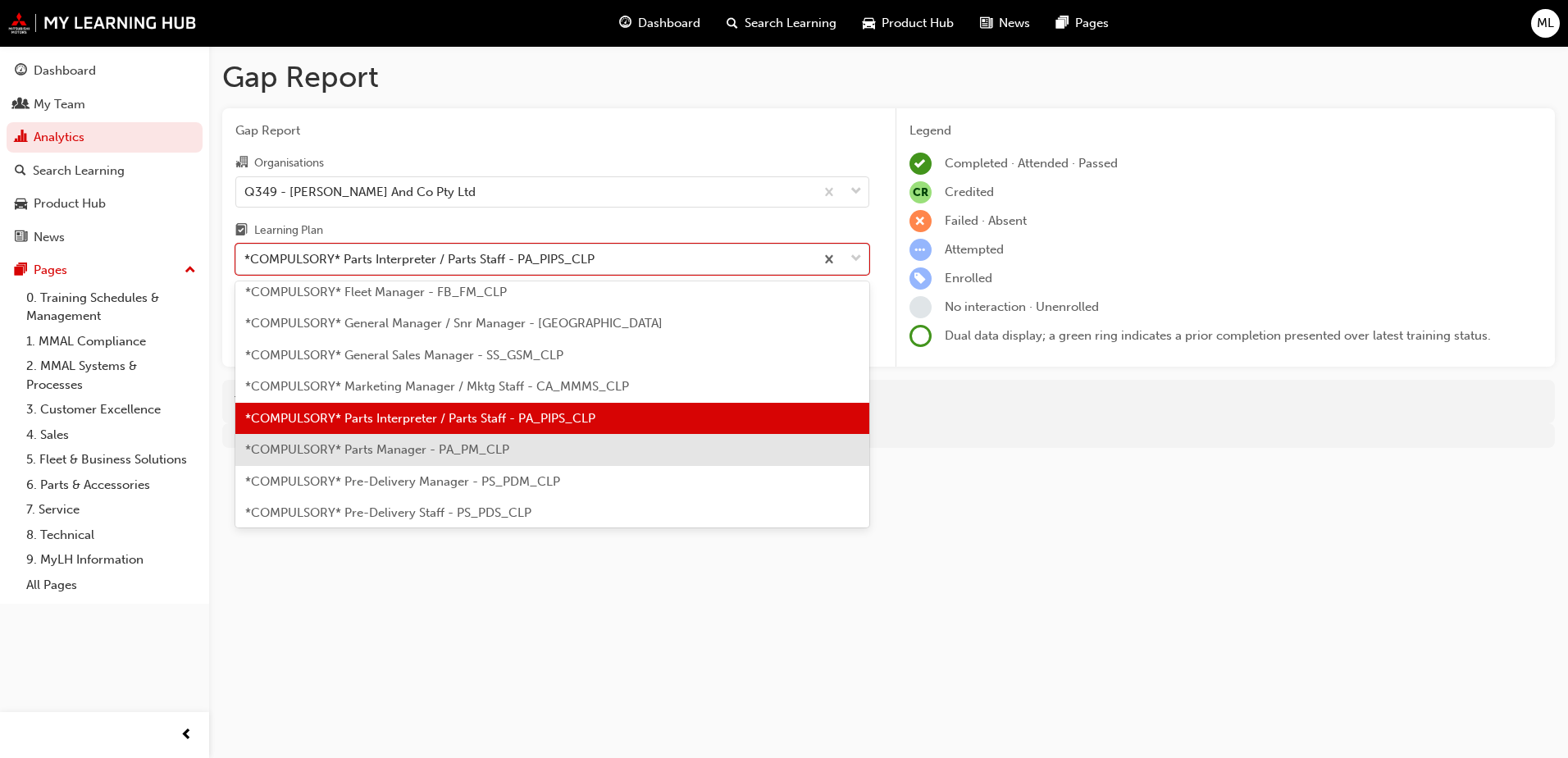
click at [377, 444] on span "*COMPULSORY* Parts Manager - PA_PM_CLP" at bounding box center [377, 450] width 264 height 15
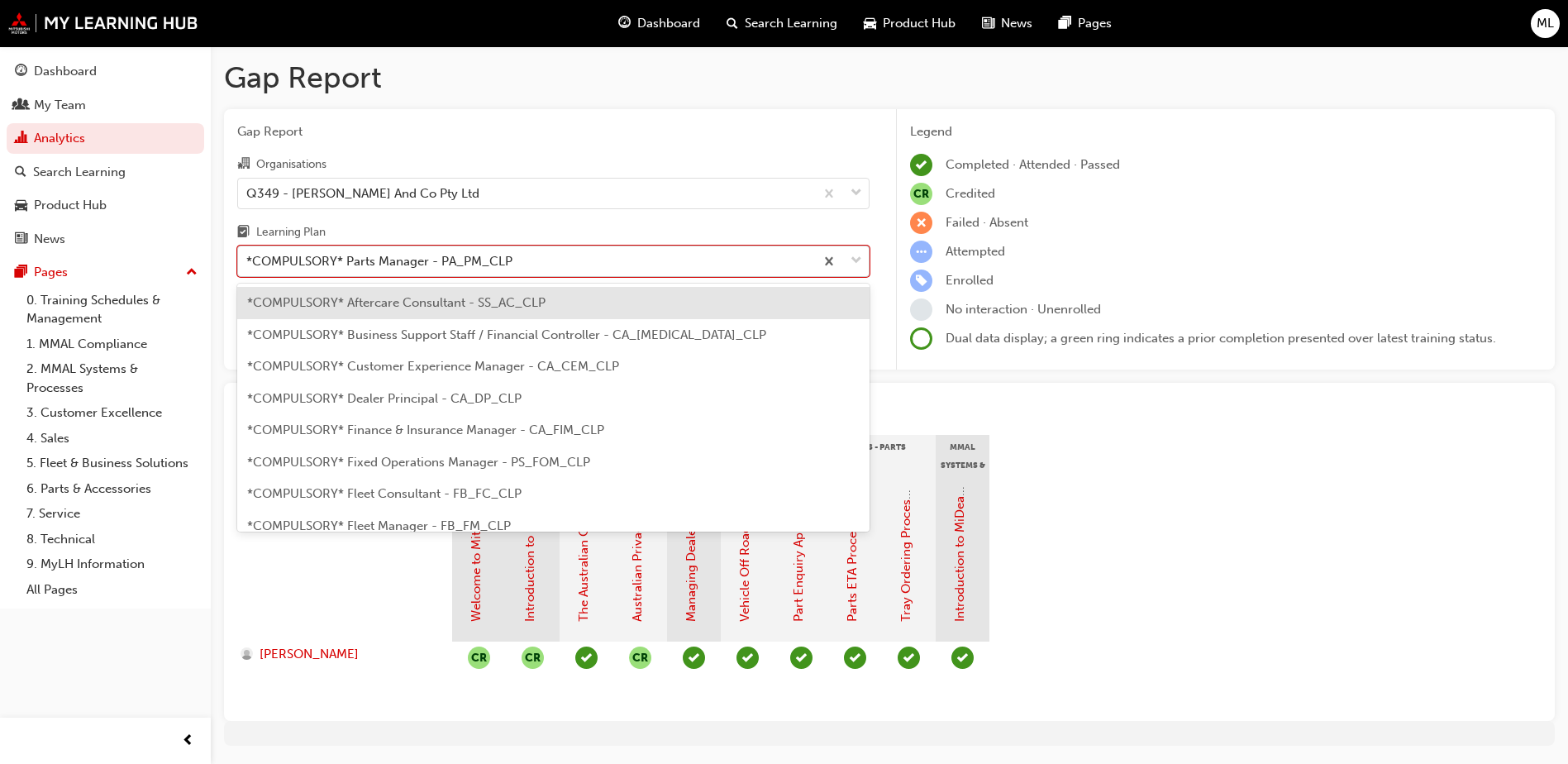
click at [859, 261] on span "down-icon" at bounding box center [856, 261] width 11 height 22
click at [248, 261] on input "Learning Plan option *COMPULSORY* Parts Manager - PA_PM_CLP, selected. option *…" at bounding box center [247, 260] width 2 height 14
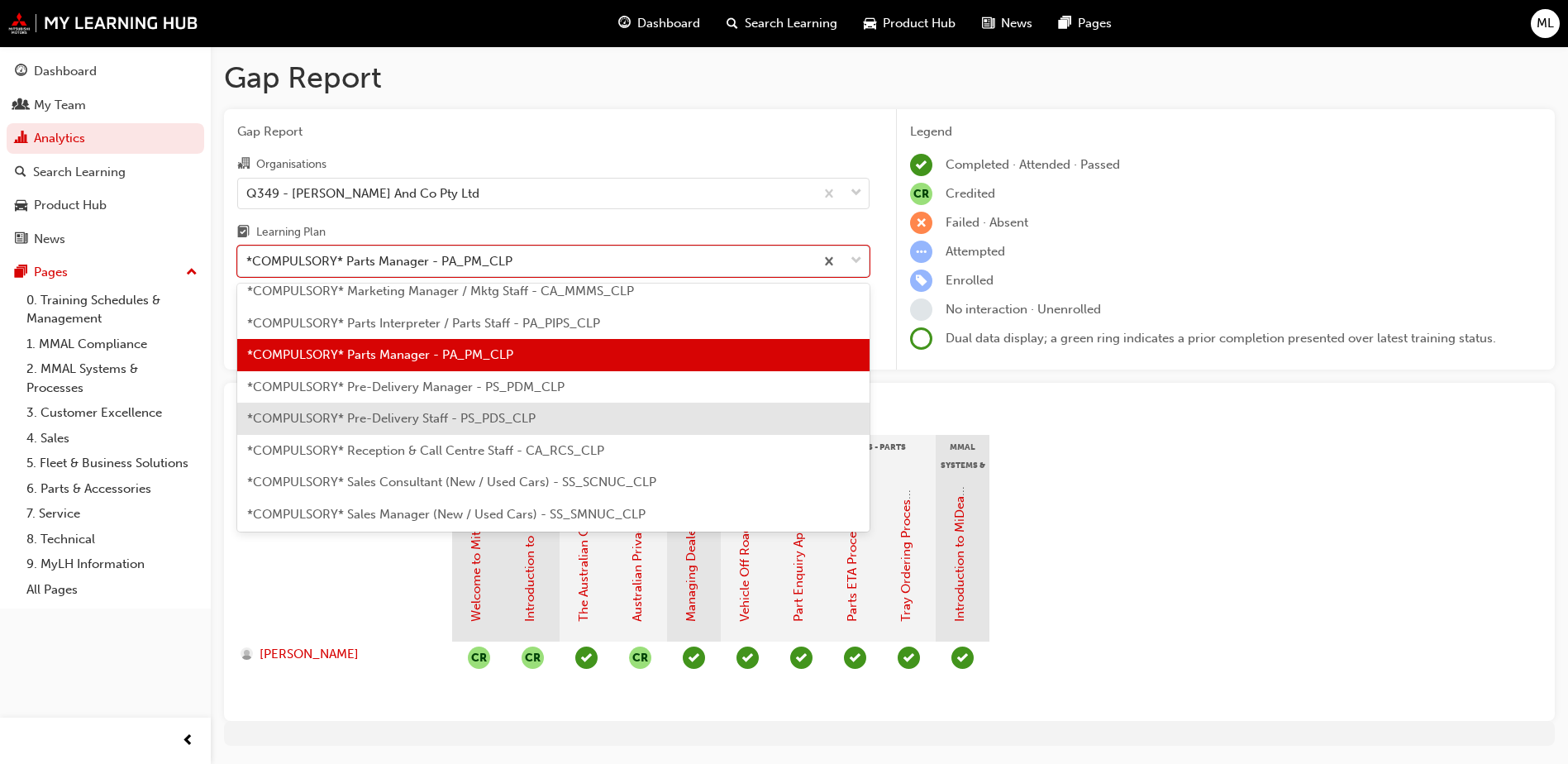
scroll to position [345, 0]
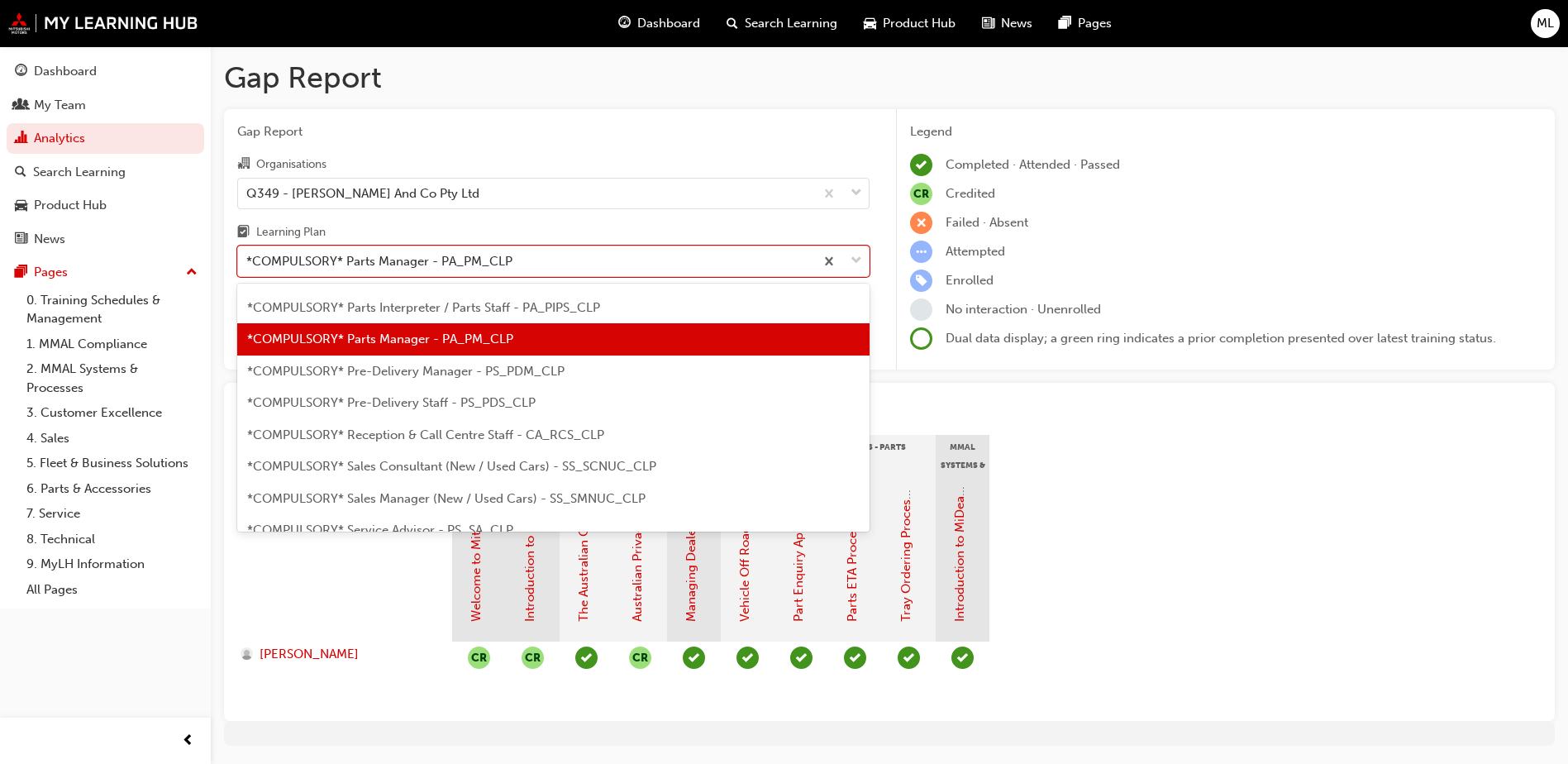
click at [503, 431] on span "*COMPULSORY* Reception & Call Centre Staff - CA_RCS_CLP" at bounding box center [425, 435] width 357 height 15
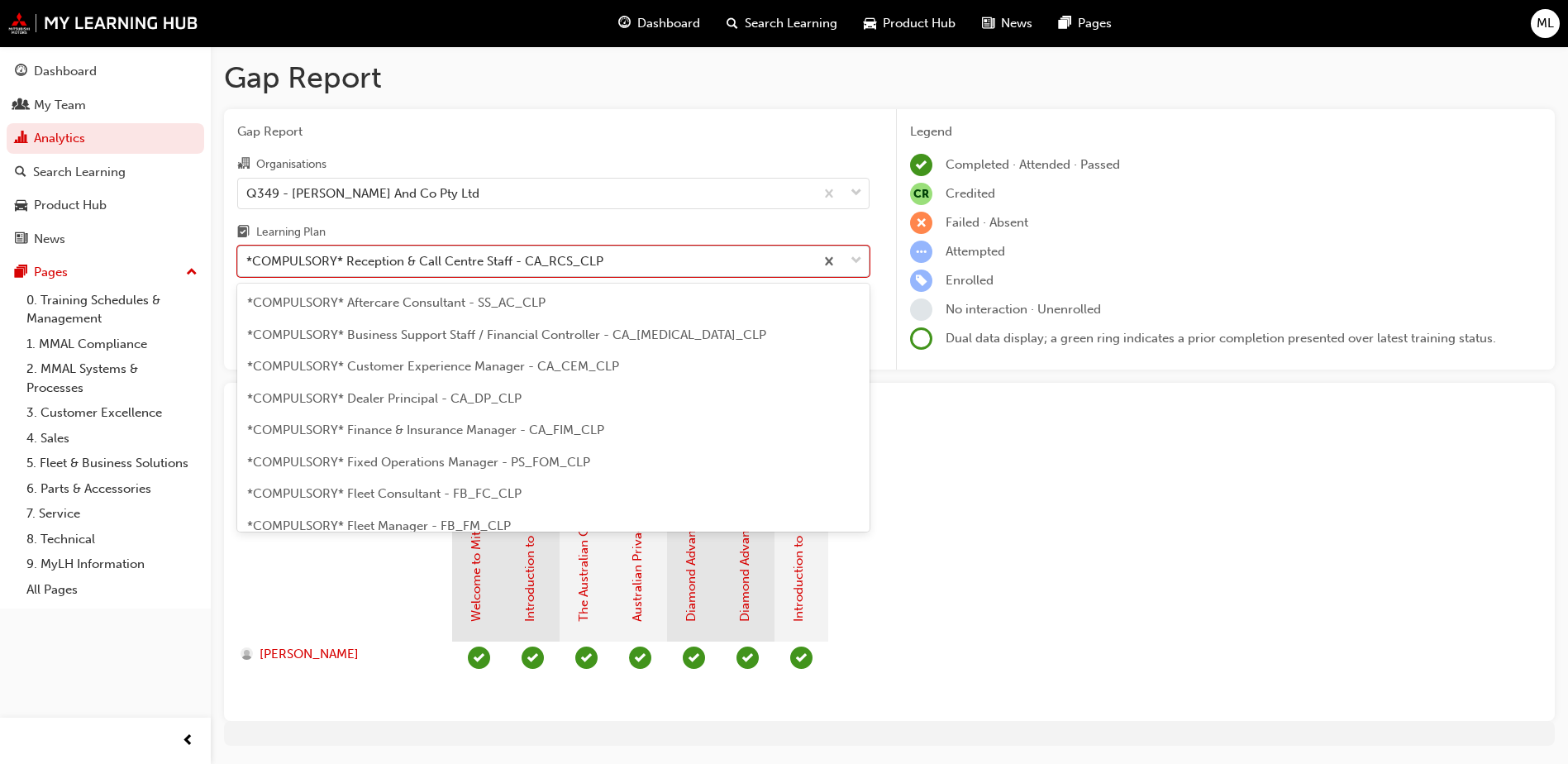
click at [860, 262] on span "down-icon" at bounding box center [856, 261] width 11 height 22
click at [248, 262] on input "Learning Plan option *COMPULSORY* Reception & Call Centre Staff - CA_RCS_CLP, s…" at bounding box center [247, 260] width 2 height 14
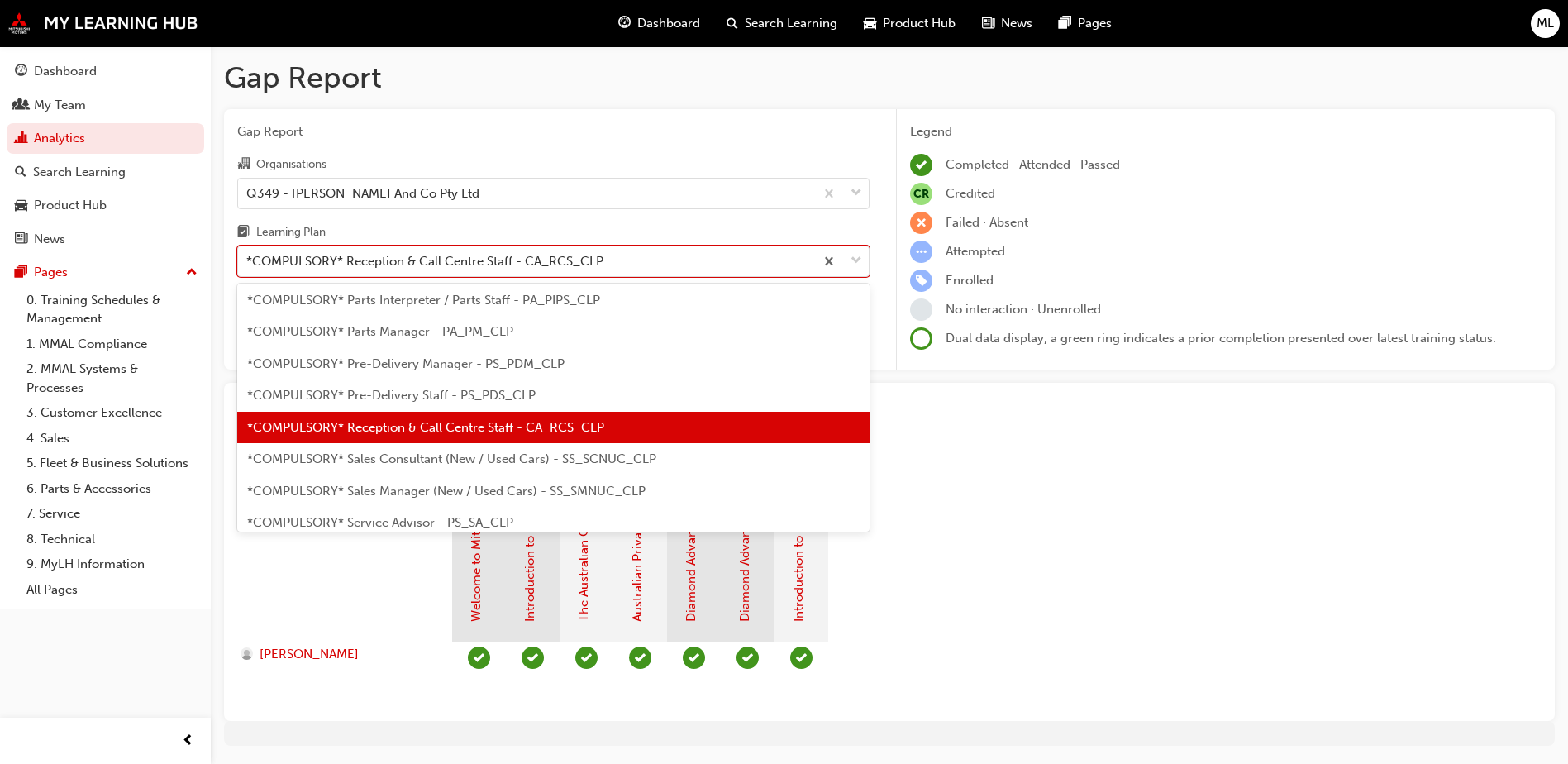
scroll to position [441, 0]
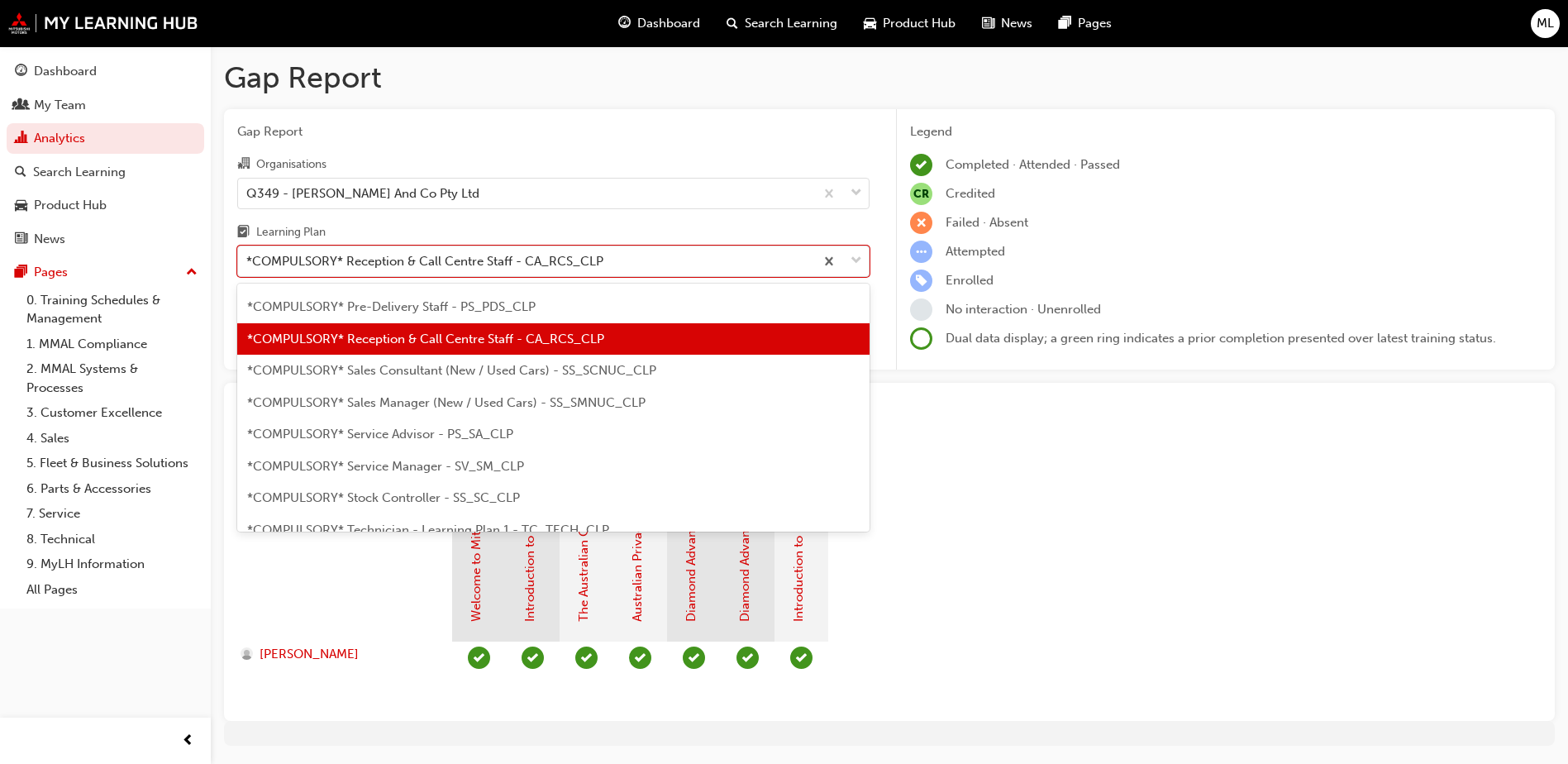
click at [577, 365] on span "*COMPULSORY* Sales Consultant (New / Used Cars) - SS_SCNUC_CLP" at bounding box center [452, 371] width 409 height 15
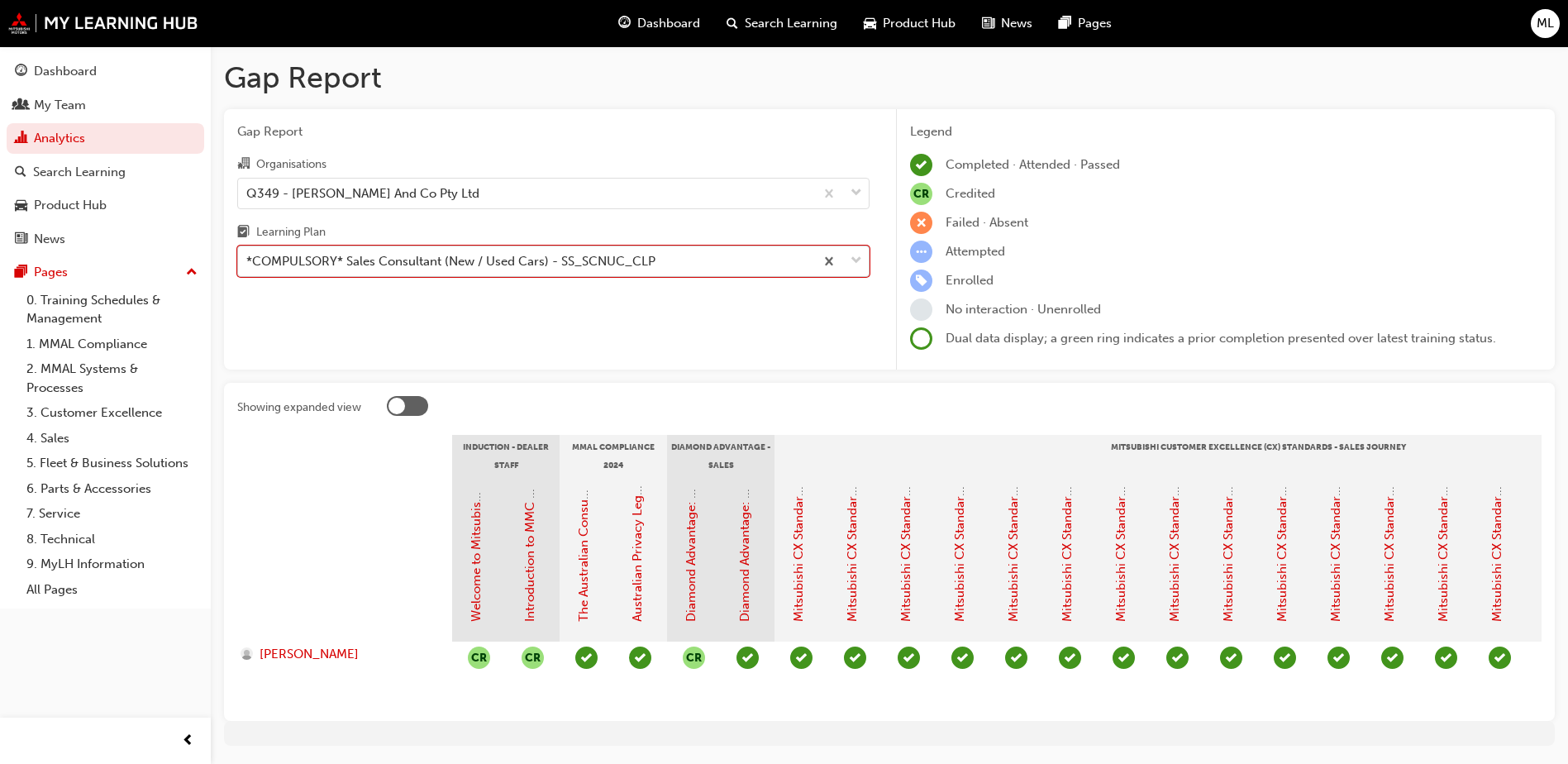
click at [860, 259] on span "down-icon" at bounding box center [856, 261] width 11 height 22
click at [248, 259] on input "Learning Plan option *COMPULSORY* Sales Consultant (New / Used Cars) - SS_SCNUC…" at bounding box center [247, 260] width 2 height 14
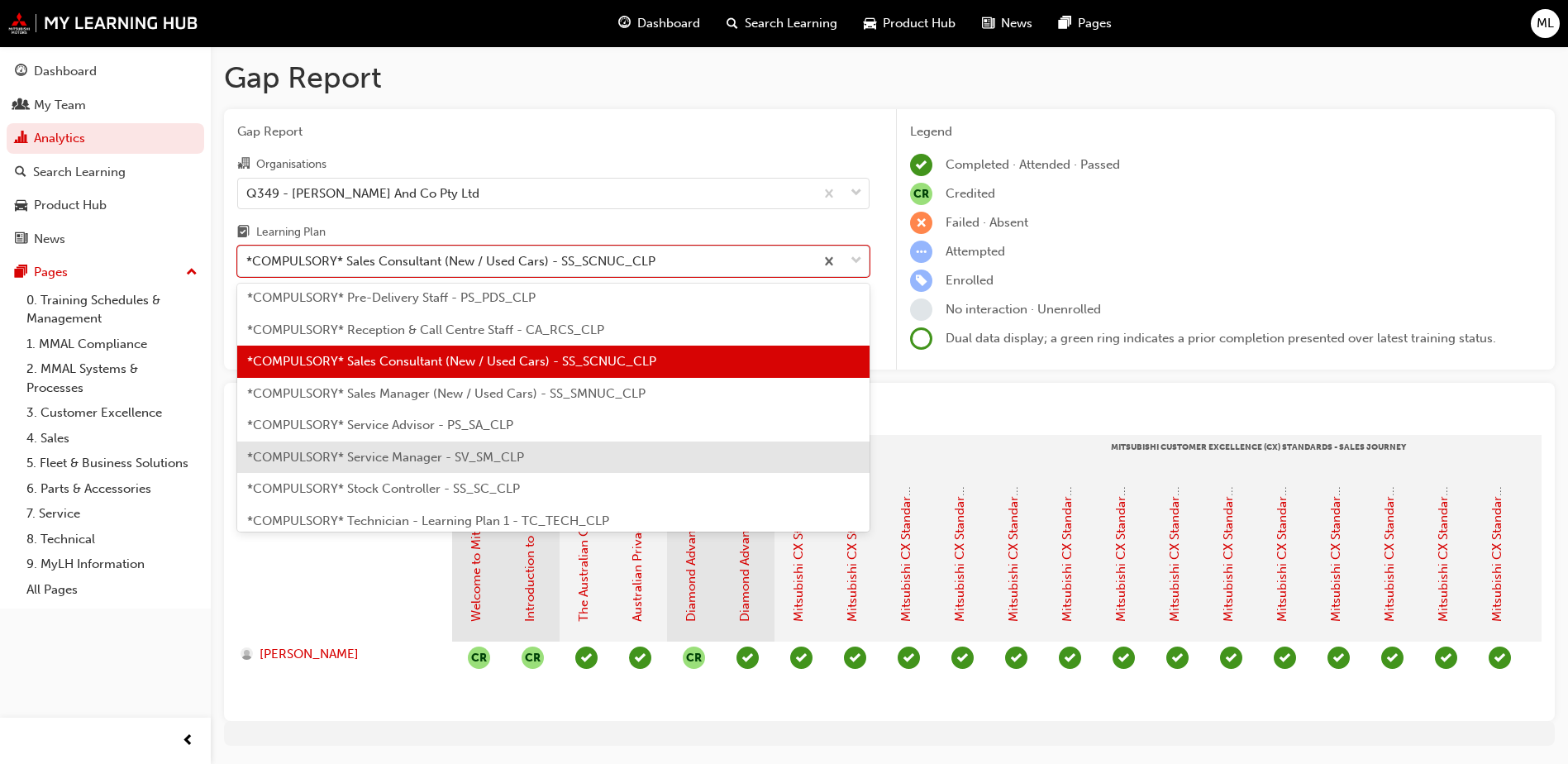
scroll to position [473, 0]
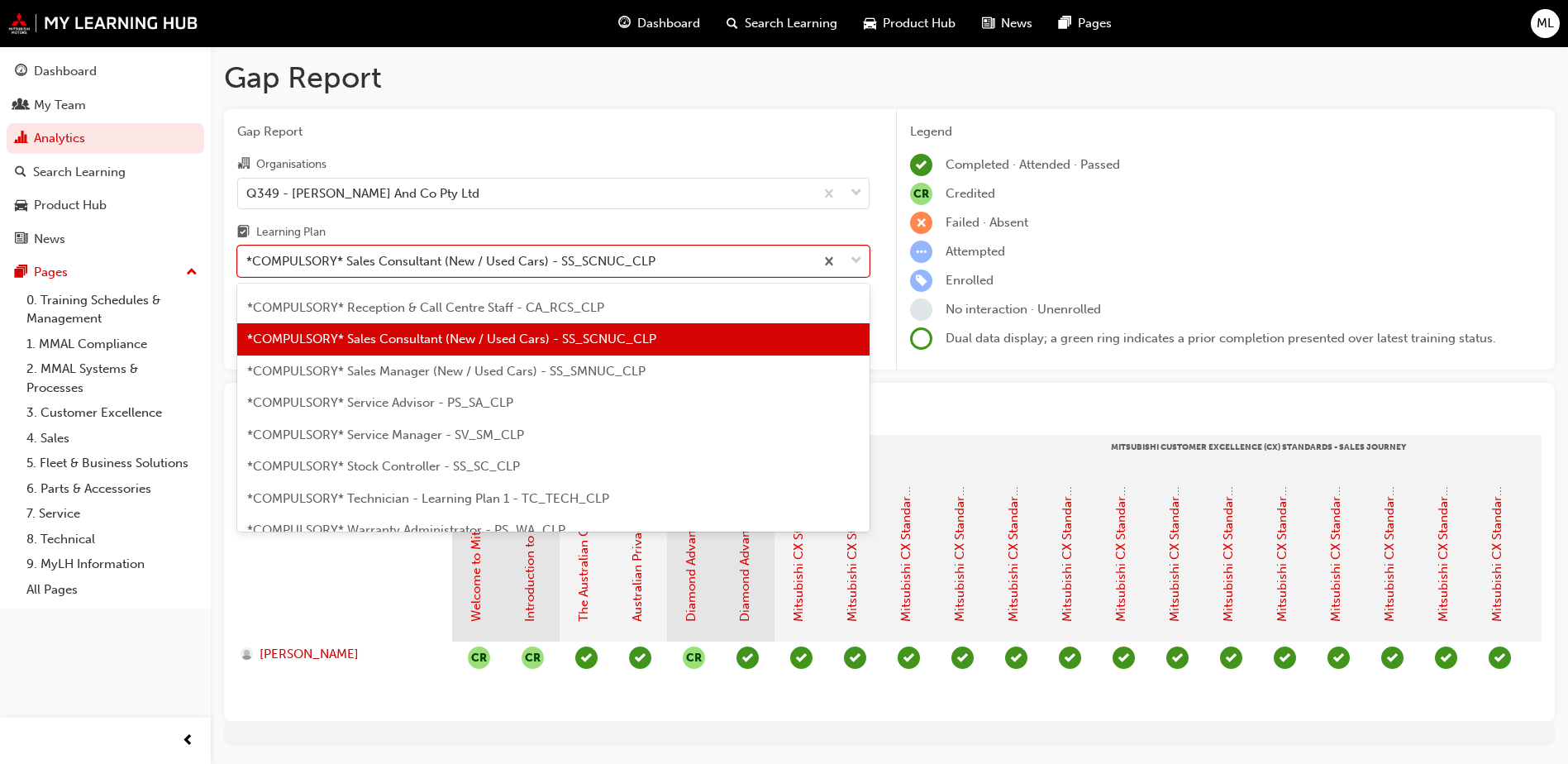
click at [446, 399] on span "*COMPULSORY* Service Advisor - PS_SA_CLP" at bounding box center [380, 403] width 267 height 15
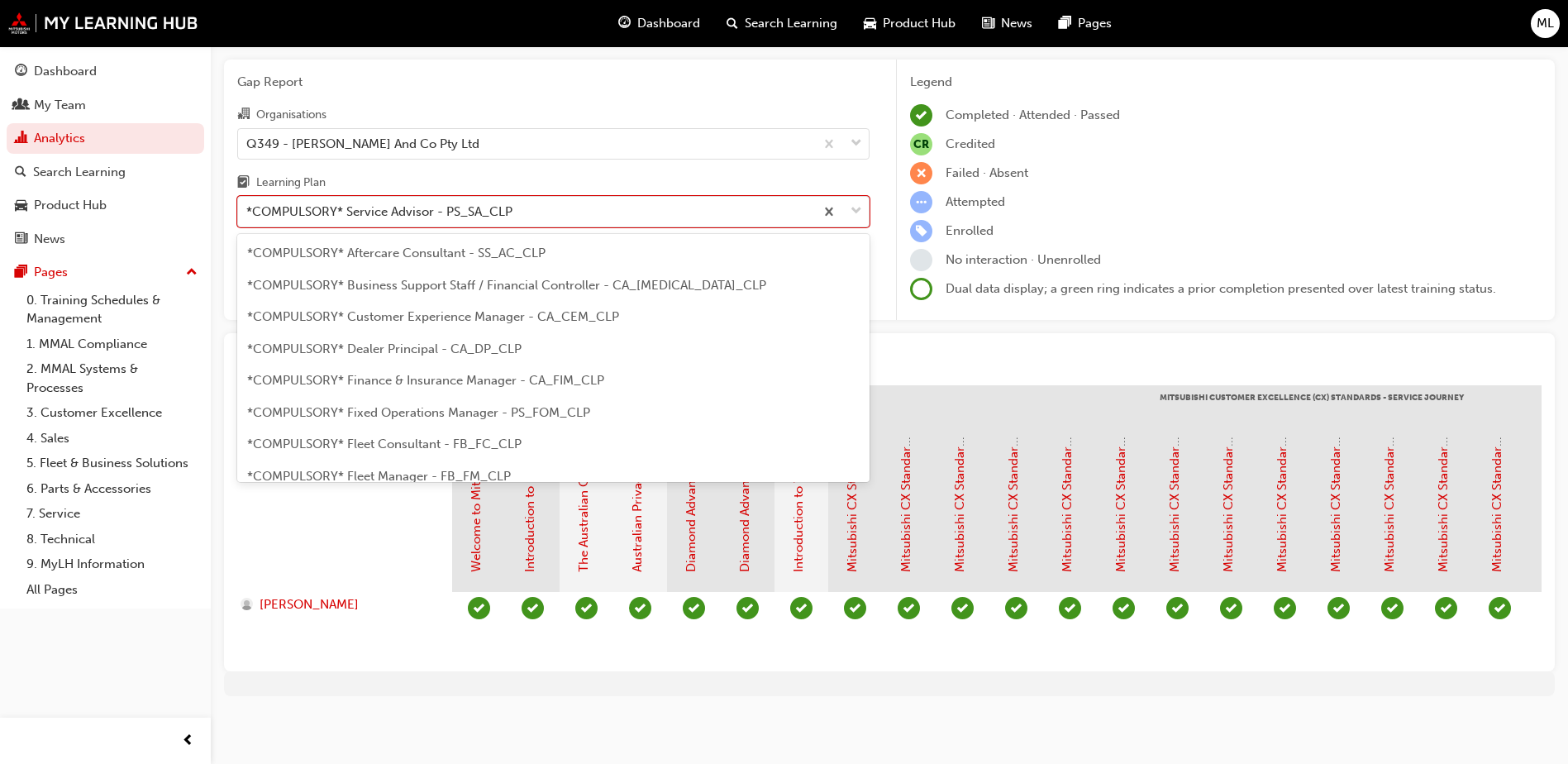
drag, startPoint x: 855, startPoint y: 198, endPoint x: 822, endPoint y: 230, distance: 46.0
click at [855, 201] on span "down-icon" at bounding box center [856, 211] width 11 height 22
click at [248, 204] on input "Learning Plan option *COMPULSORY* Service Advisor - PS_SA_CLP, selected. option…" at bounding box center [247, 210] width 2 height 14
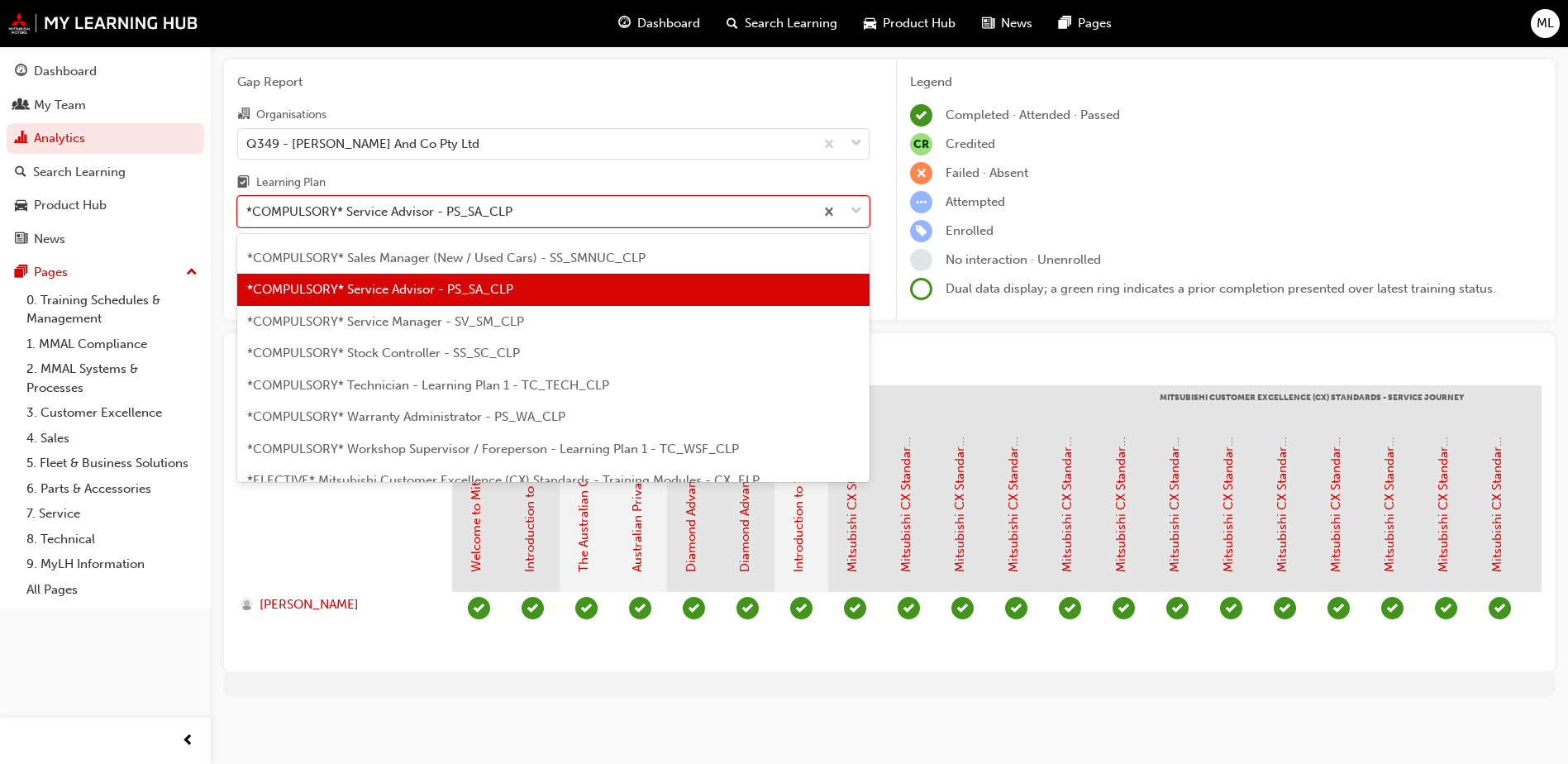
scroll to position [619, 0]
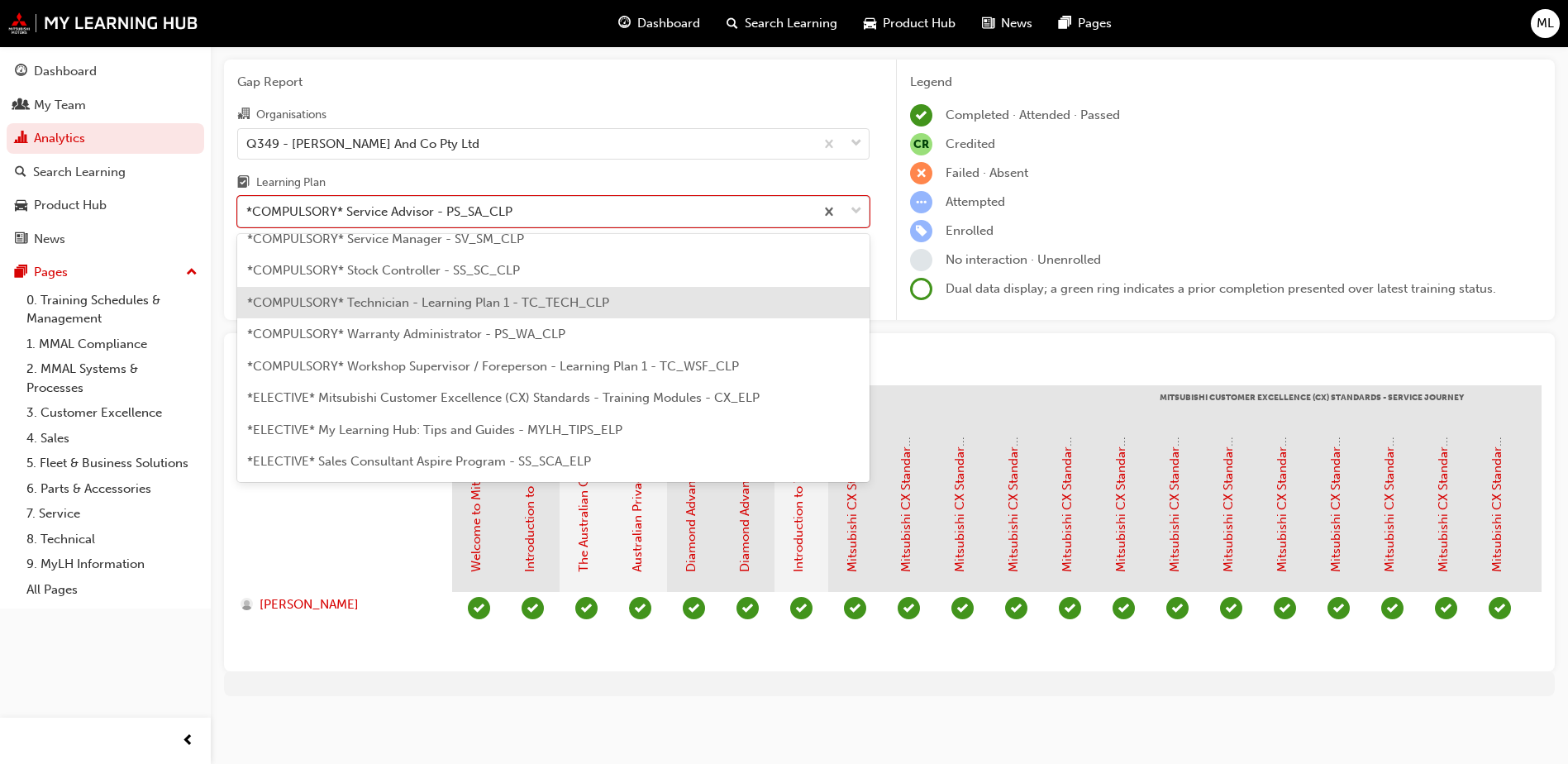
click at [507, 295] on span "*COMPULSORY* Technician - Learning Plan 1 - TC_TECH_CLP" at bounding box center [428, 302] width 362 height 15
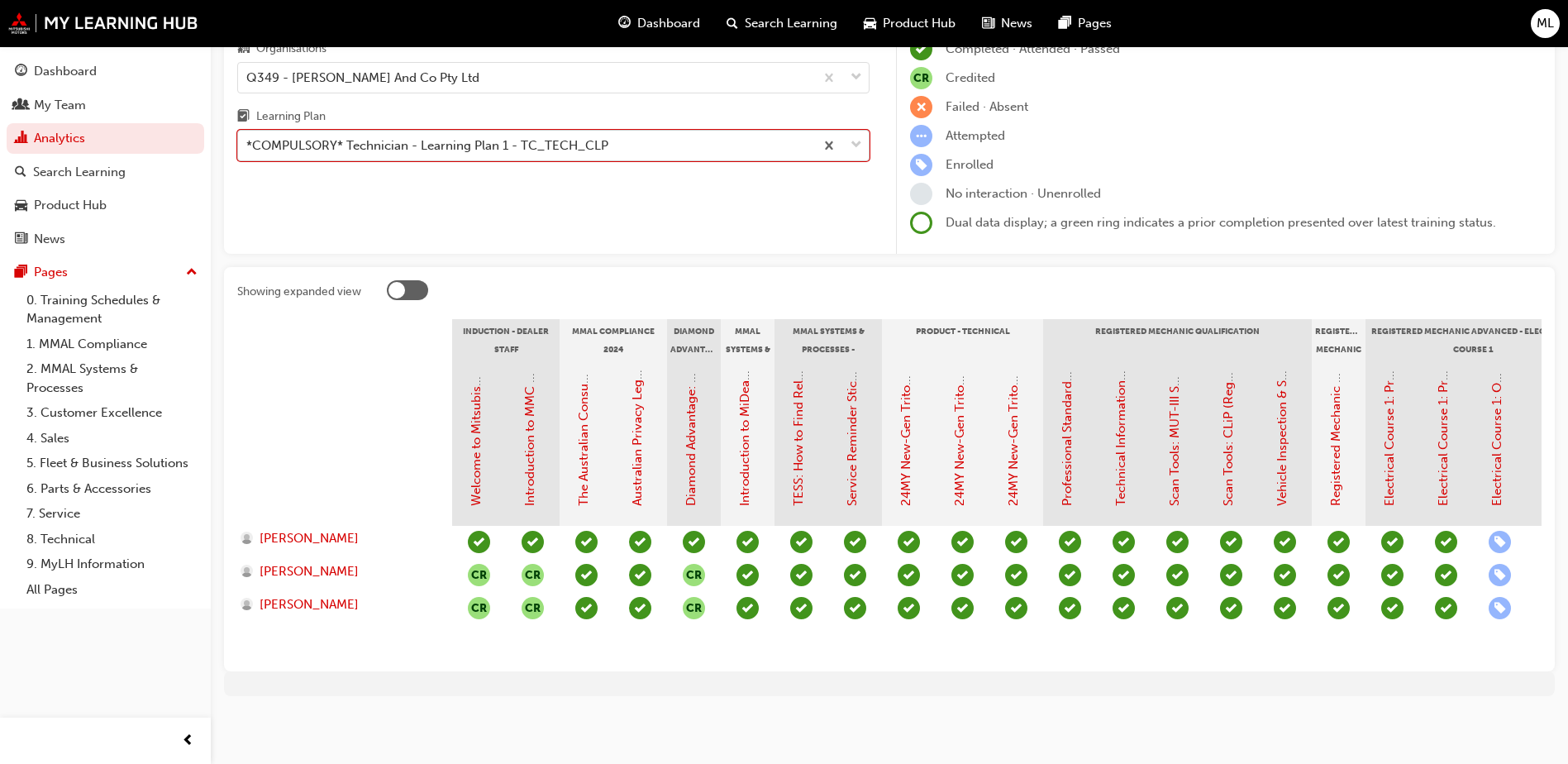
click at [860, 135] on span "down-icon" at bounding box center [856, 145] width 11 height 22
click at [248, 138] on input "Learning Plan option *COMPULSORY* Technician - Learning Plan 1 - TC_TECH_CLP, s…" at bounding box center [247, 145] width 2 height 14
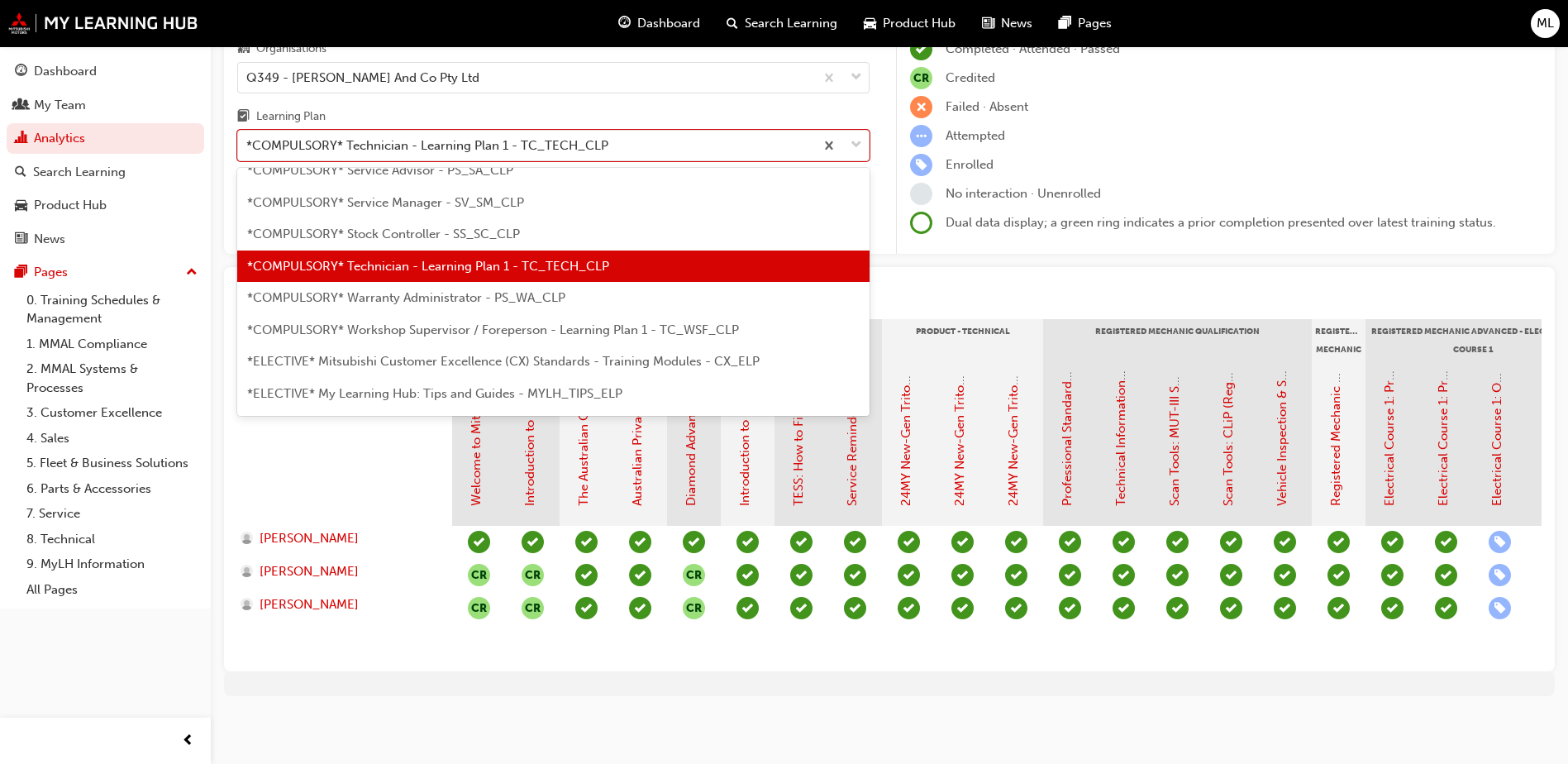
scroll to position [633, 0]
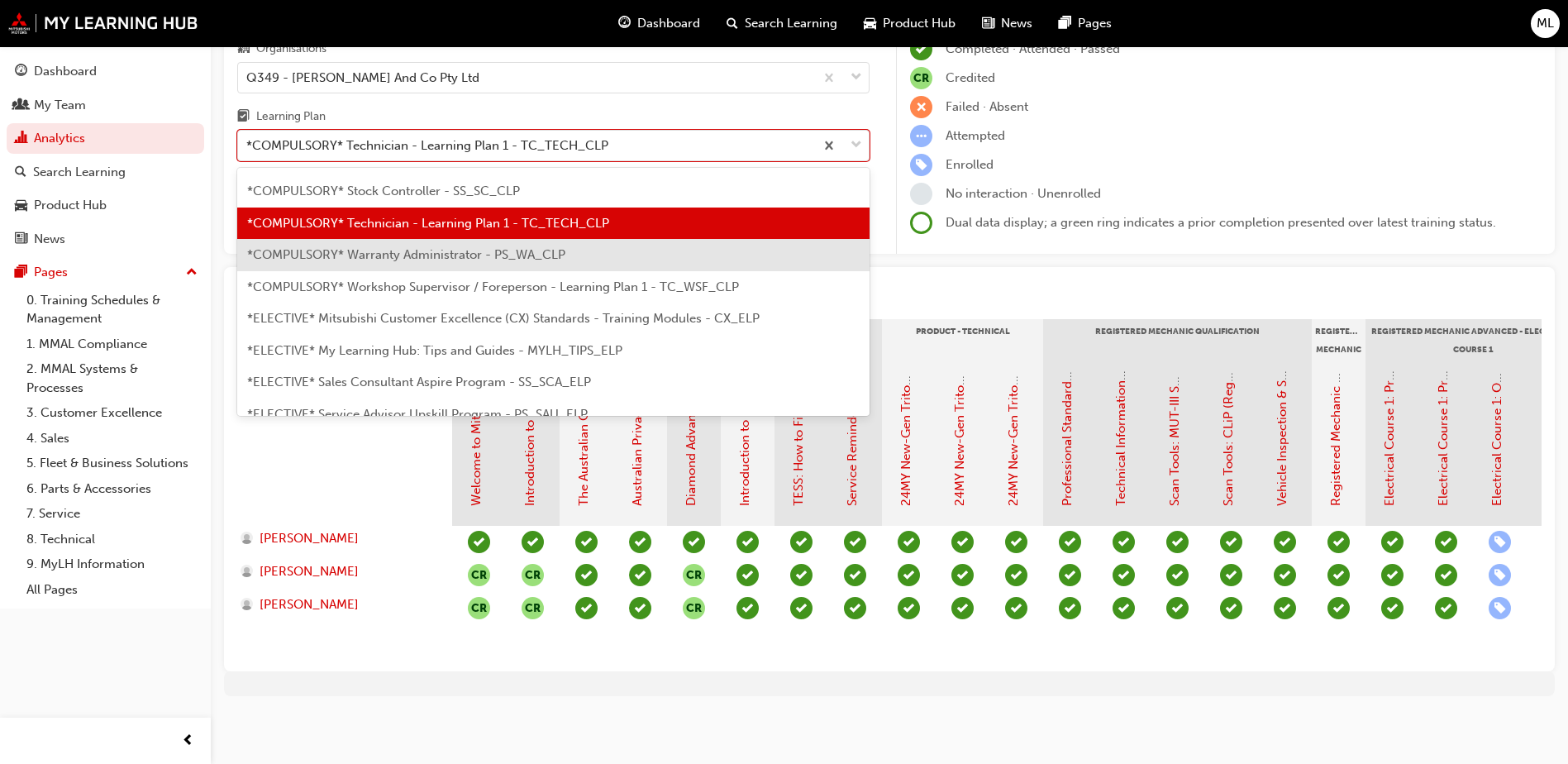
click at [503, 247] on span "*COMPULSORY* Warranty Administrator - PS_WA_CLP" at bounding box center [406, 254] width 318 height 15
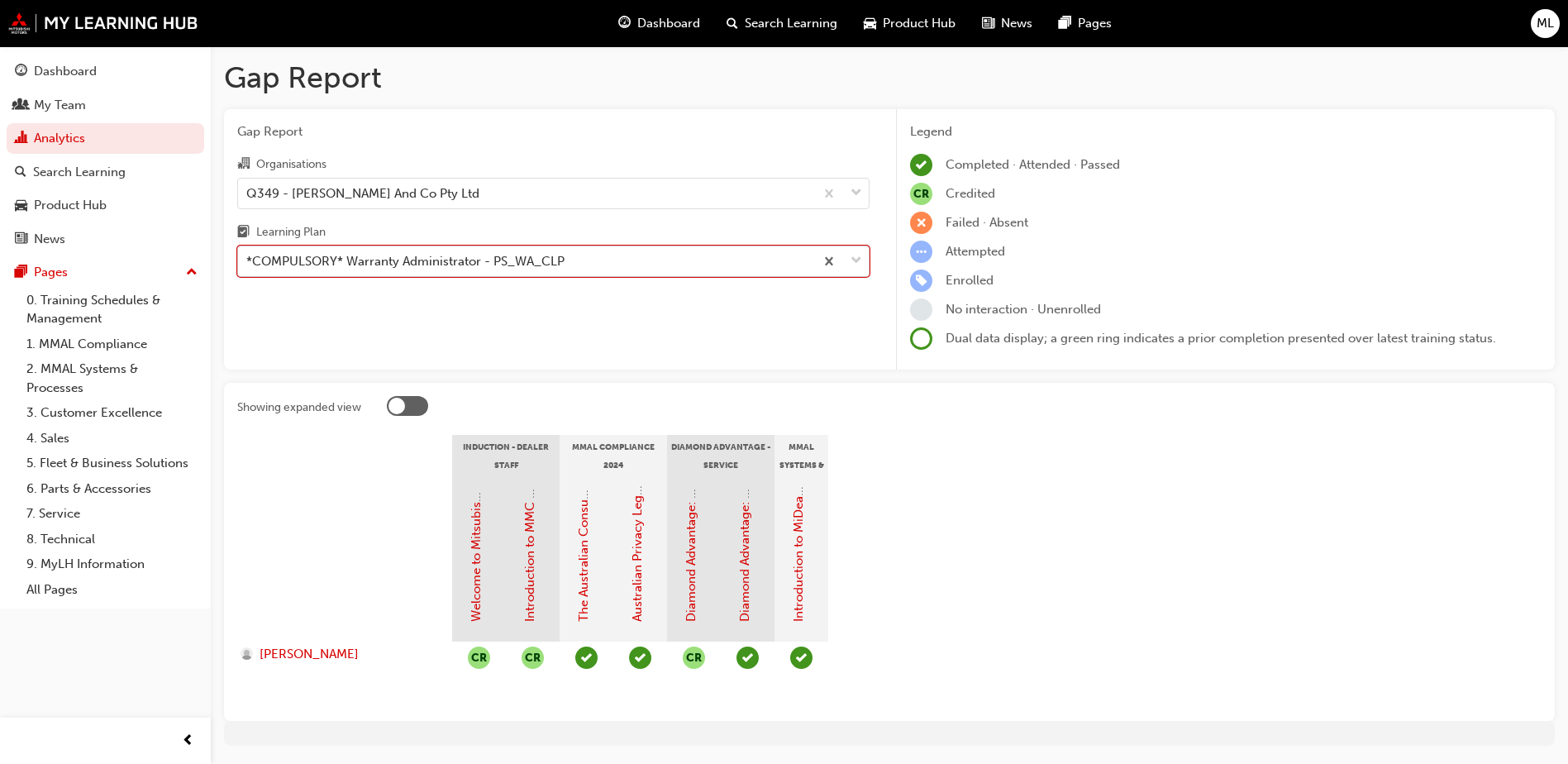
click at [857, 251] on span "down-icon" at bounding box center [856, 261] width 11 height 22
click at [248, 253] on input "Learning Plan option *COMPULSORY* Warranty Administrator - PS_WA_CLP, selected.…" at bounding box center [247, 260] width 2 height 14
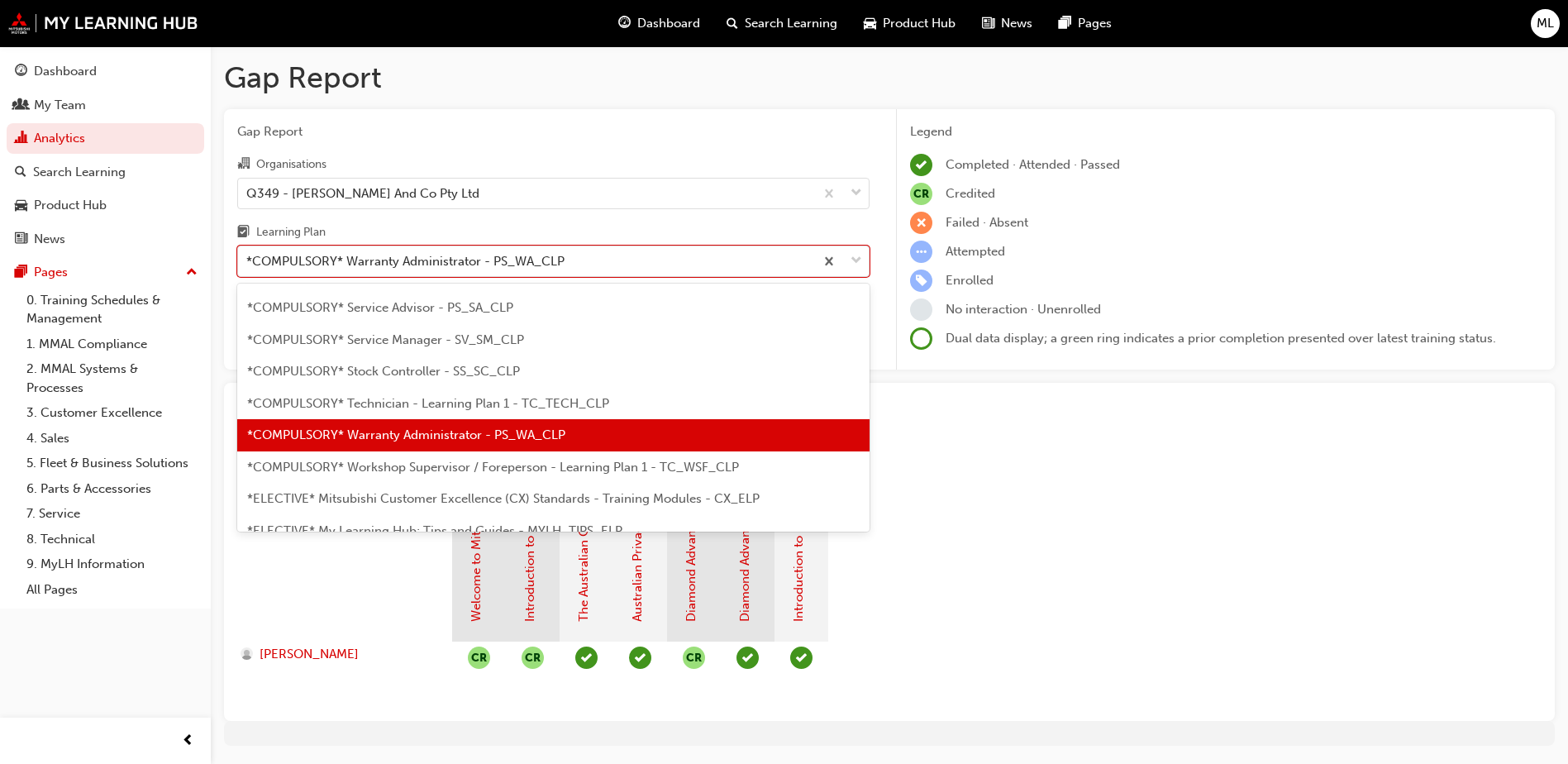
scroll to position [581, 0]
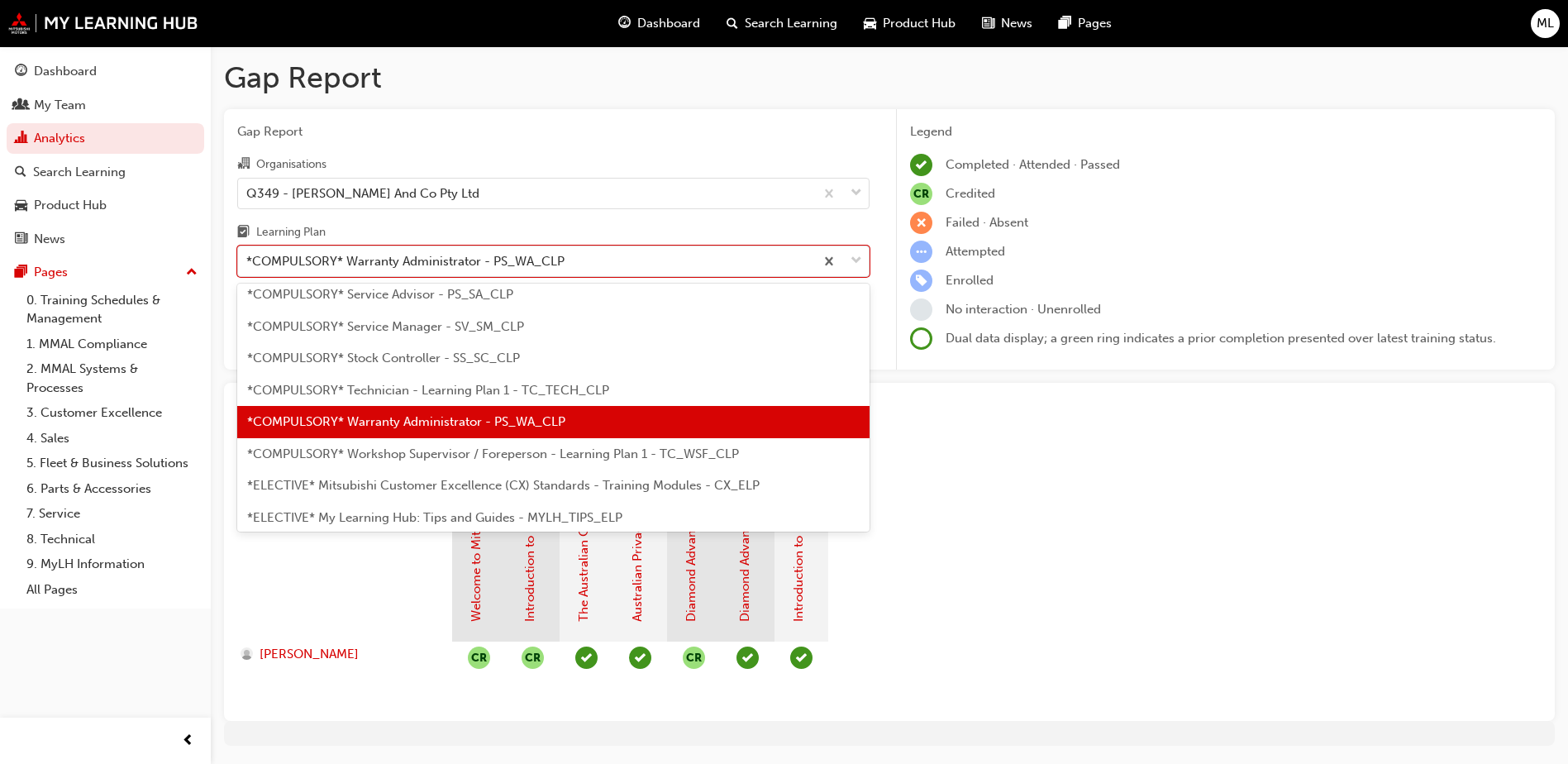
click at [433, 459] on span "*COMPULSORY* Workshop Supervisor / Foreperson - Learning Plan 1 - TC_WSF_CLP" at bounding box center [493, 453] width 492 height 15
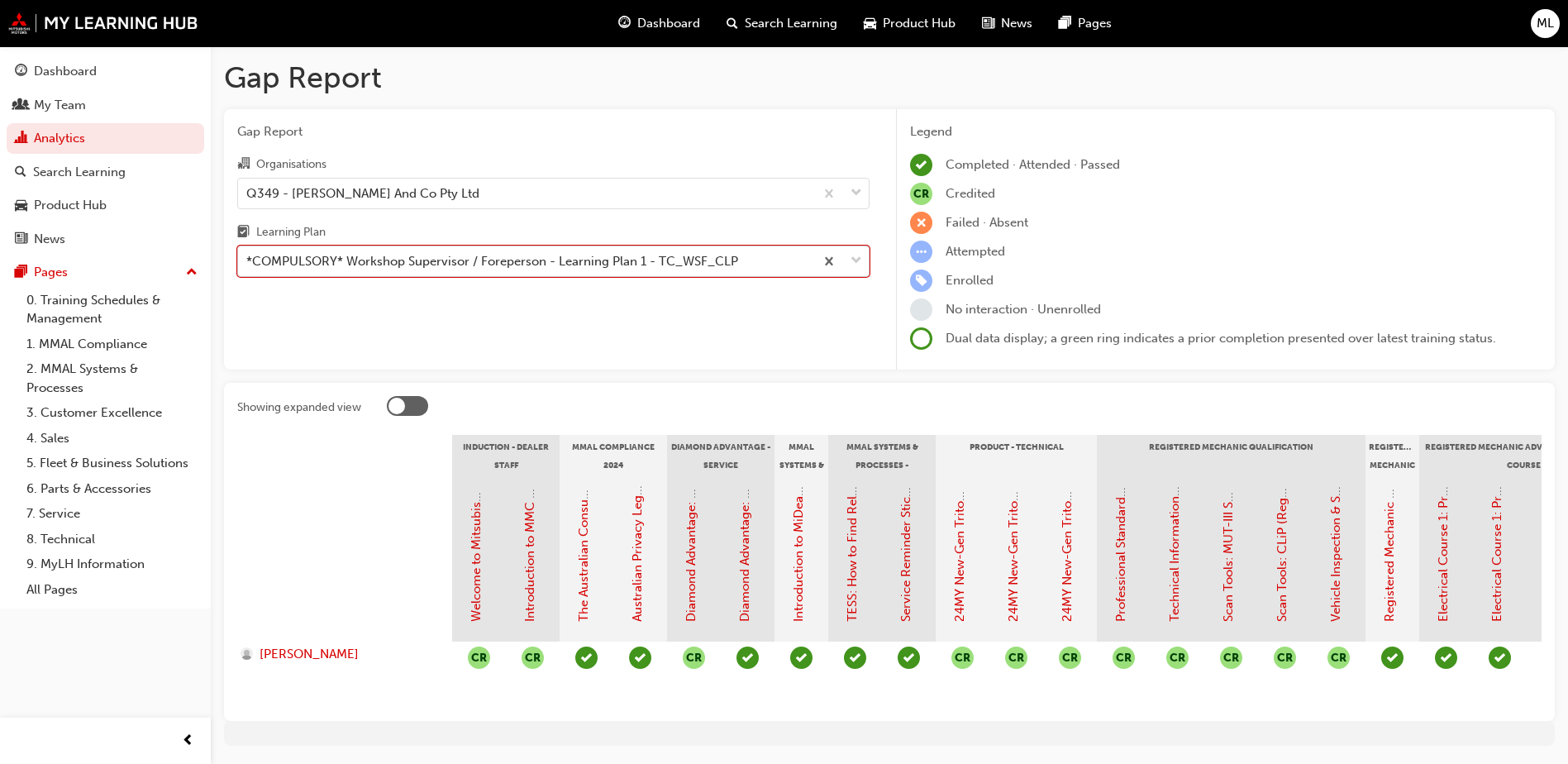
click at [852, 258] on span "down-icon" at bounding box center [856, 261] width 11 height 22
click at [248, 258] on input "Learning Plan option *COMPULSORY* Workshop Supervisor / Foreperson - Learning P…" at bounding box center [247, 260] width 2 height 14
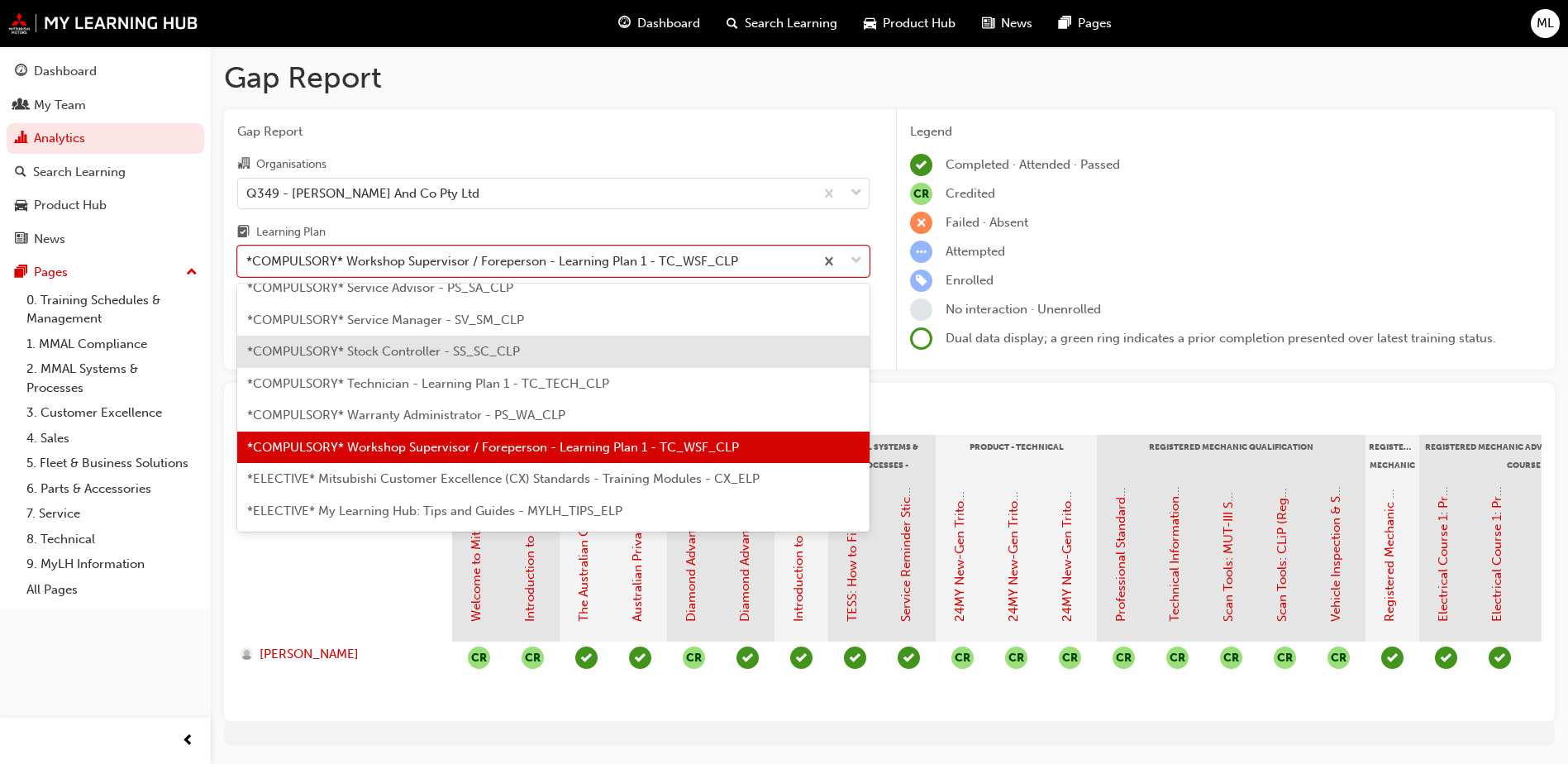
scroll to position [613, 0]
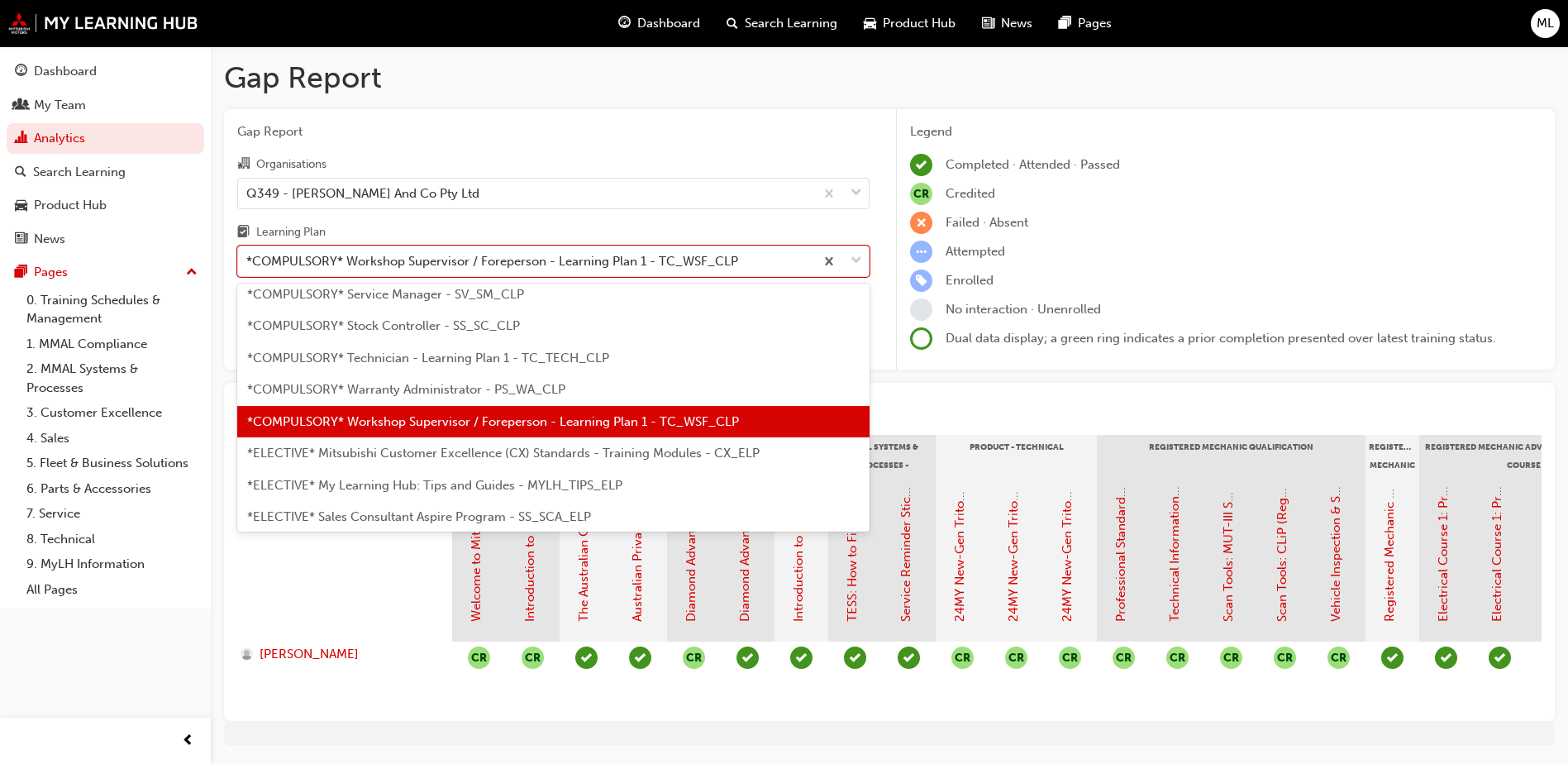
click at [557, 455] on span "*ELECTIVE* Mitsubishi Customer Excellence (CX) Standards - Training Modules - C…" at bounding box center [503, 453] width 513 height 15
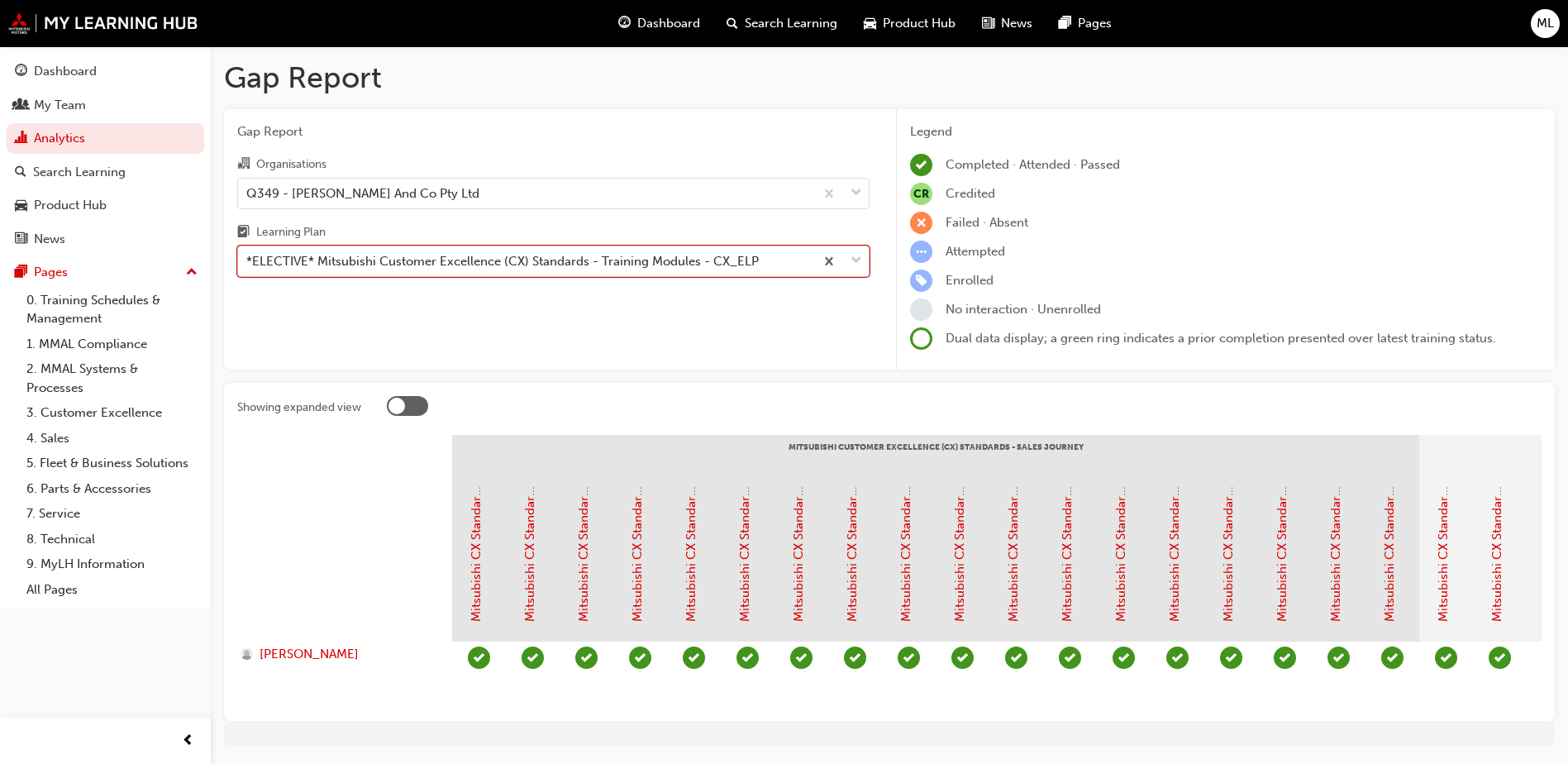
click at [854, 261] on span "down-icon" at bounding box center [856, 261] width 11 height 22
click at [248, 261] on input "Learning Plan option *ELECTIVE* Mitsubishi Customer Excellence (CX) Standards -…" at bounding box center [247, 260] width 2 height 14
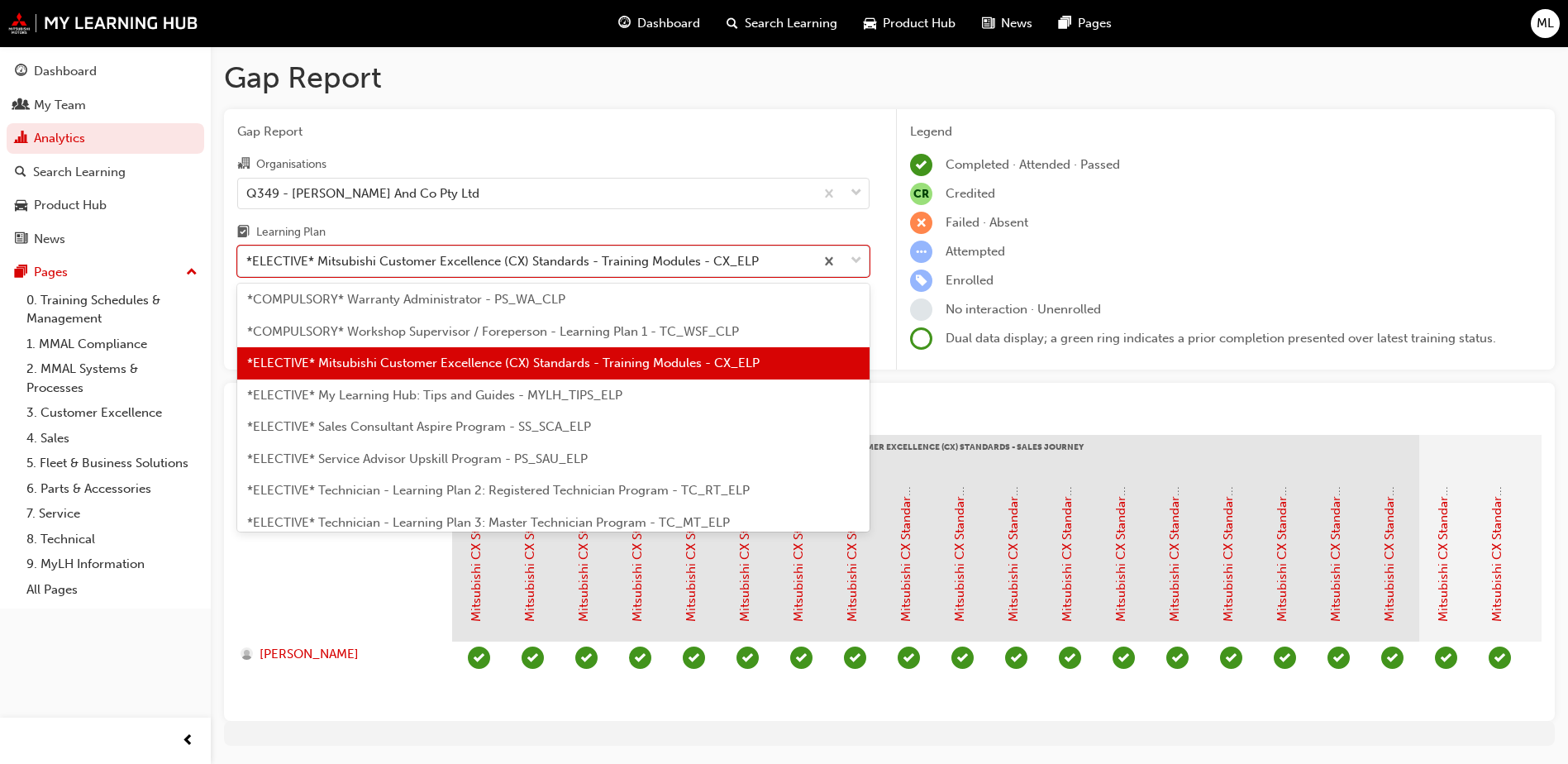
scroll to position [727, 0]
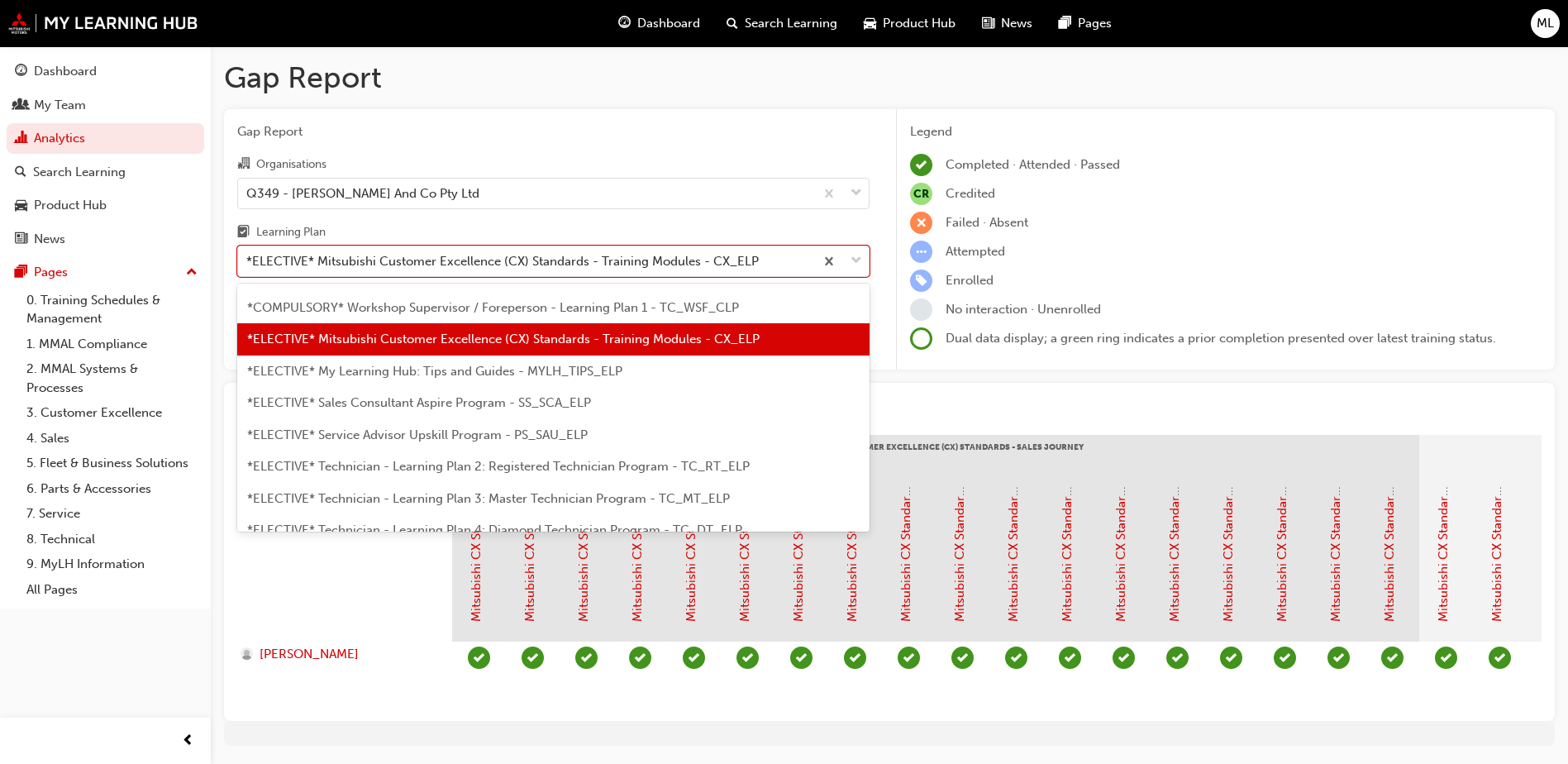
click at [487, 392] on div "*ELECTIVE* Sales Consultant Aspire Program - SS_SCA_ELP" at bounding box center [554, 403] width 633 height 32
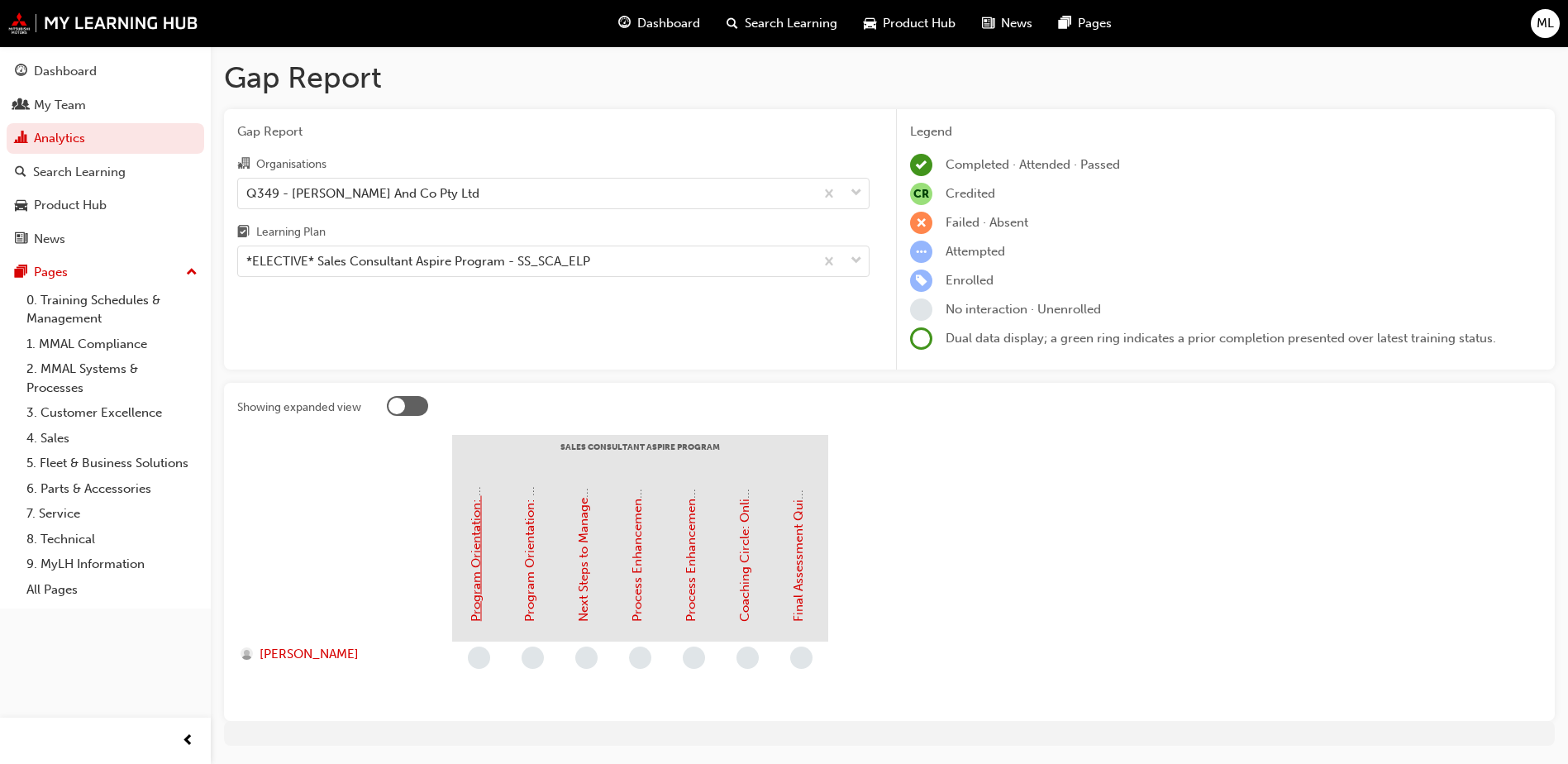
click at [479, 577] on link "Program Orientation: Online Instructor Led Training (Sales Consultant Aspire Pr…" at bounding box center [476, 373] width 15 height 497
